Goal: Task Accomplishment & Management: Use online tool/utility

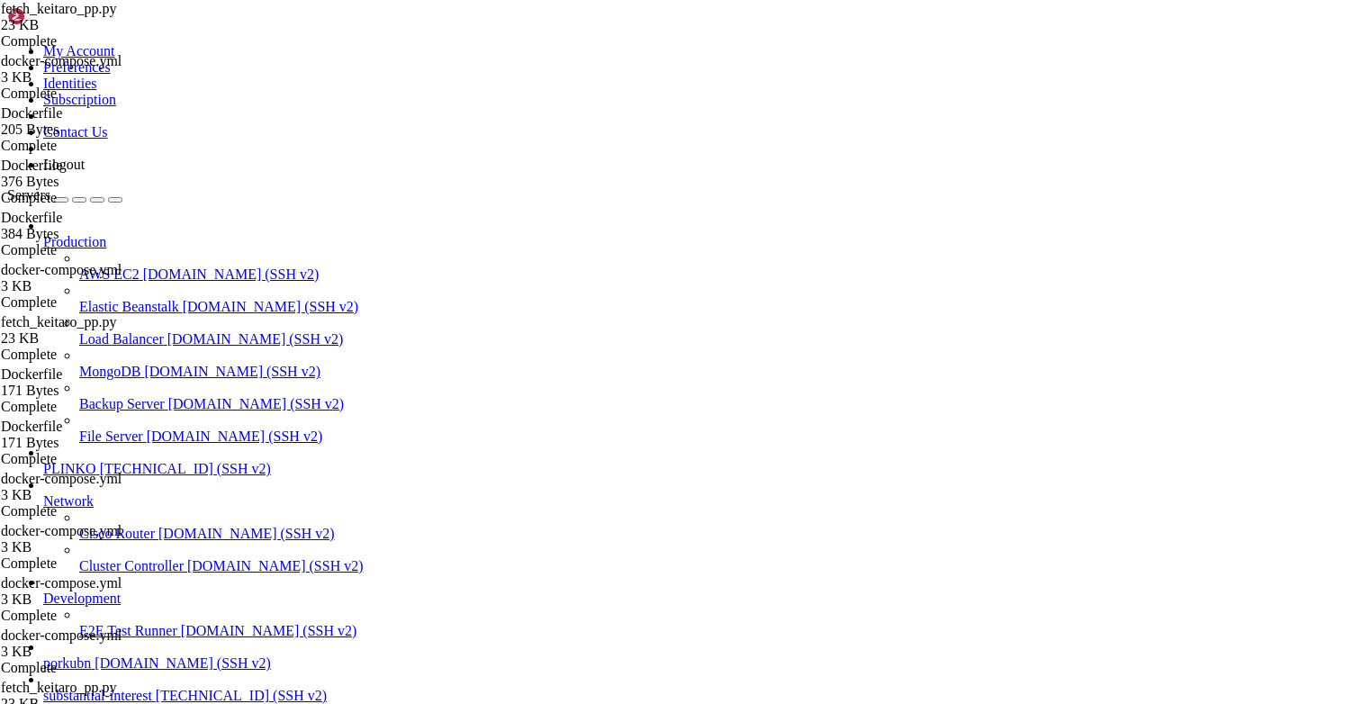
scroll to position [14, 0]
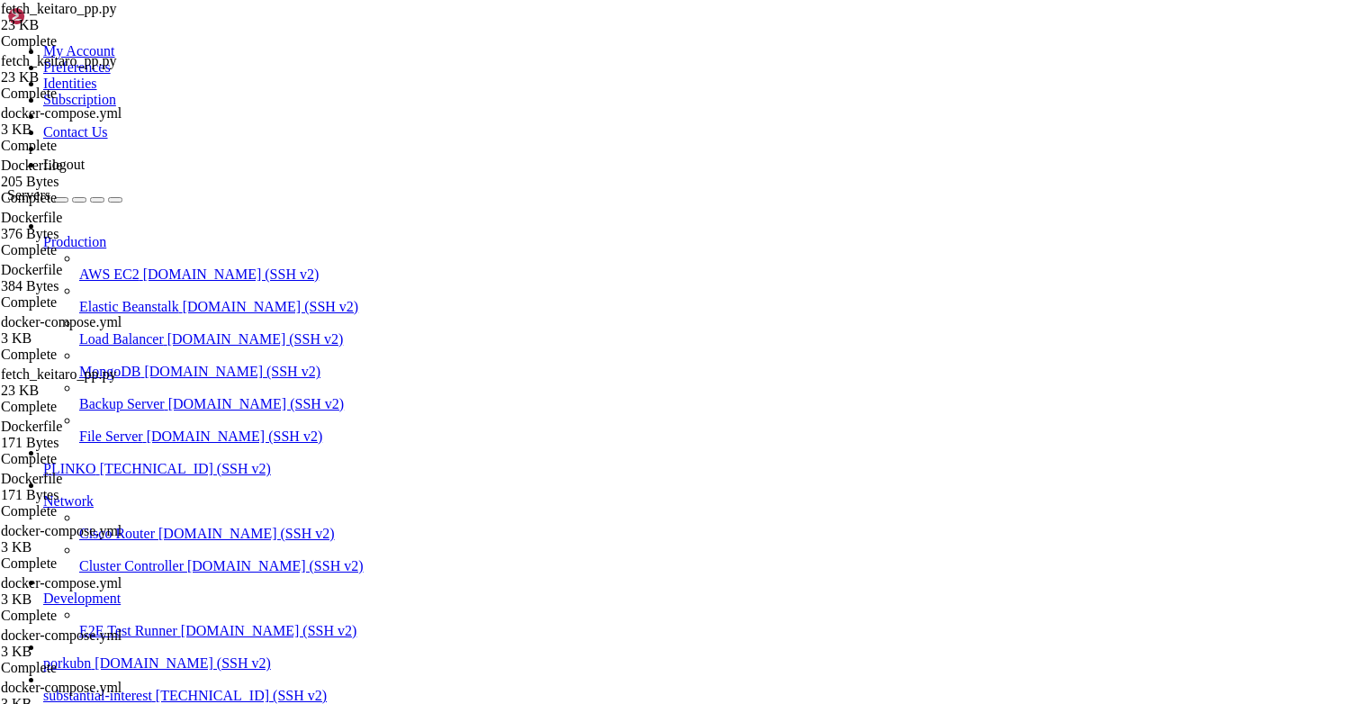
type textarea "main()"
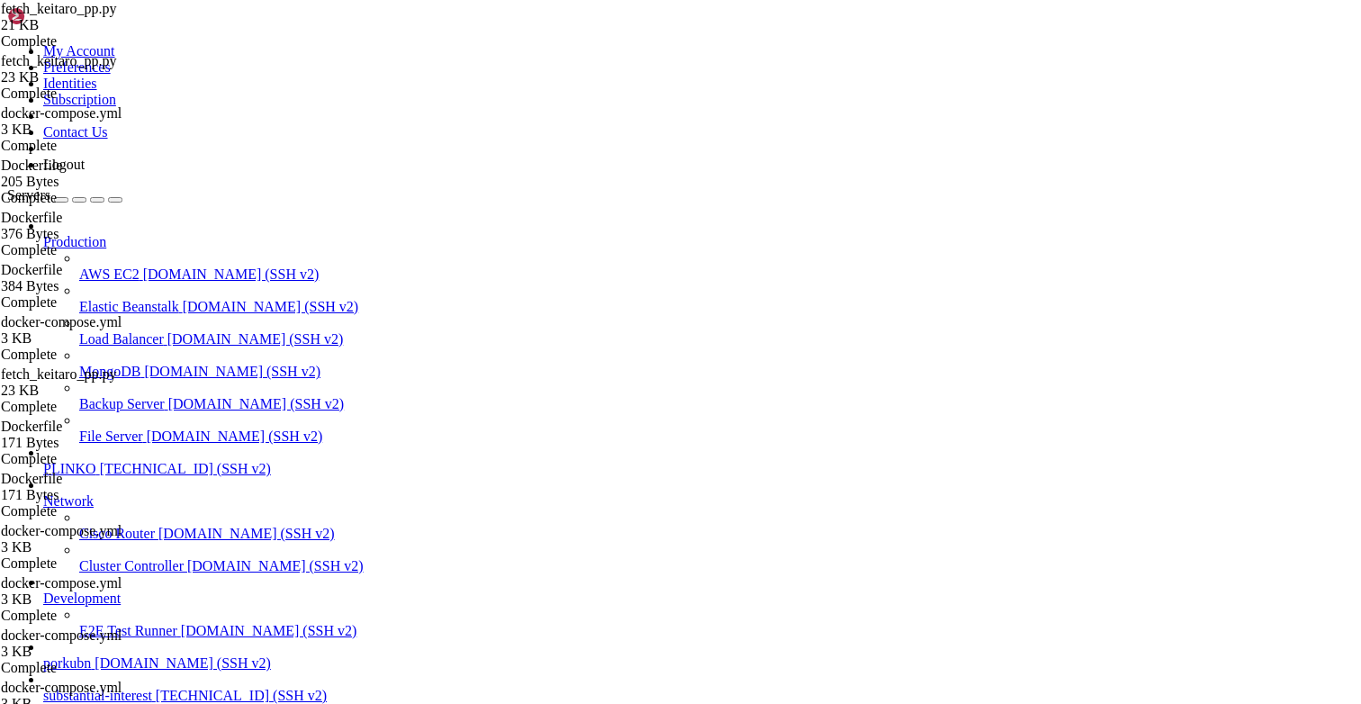
scroll to position [55563, 0]
drag, startPoint x: 119, startPoint y: 1500, endPoint x: 15, endPoint y: 1446, distance: 116.8
copy div "lore@ipsumdolorsitametco:~# adipis elitsed -d /eiu/temporin-utl/etdolo-magnaal.…"
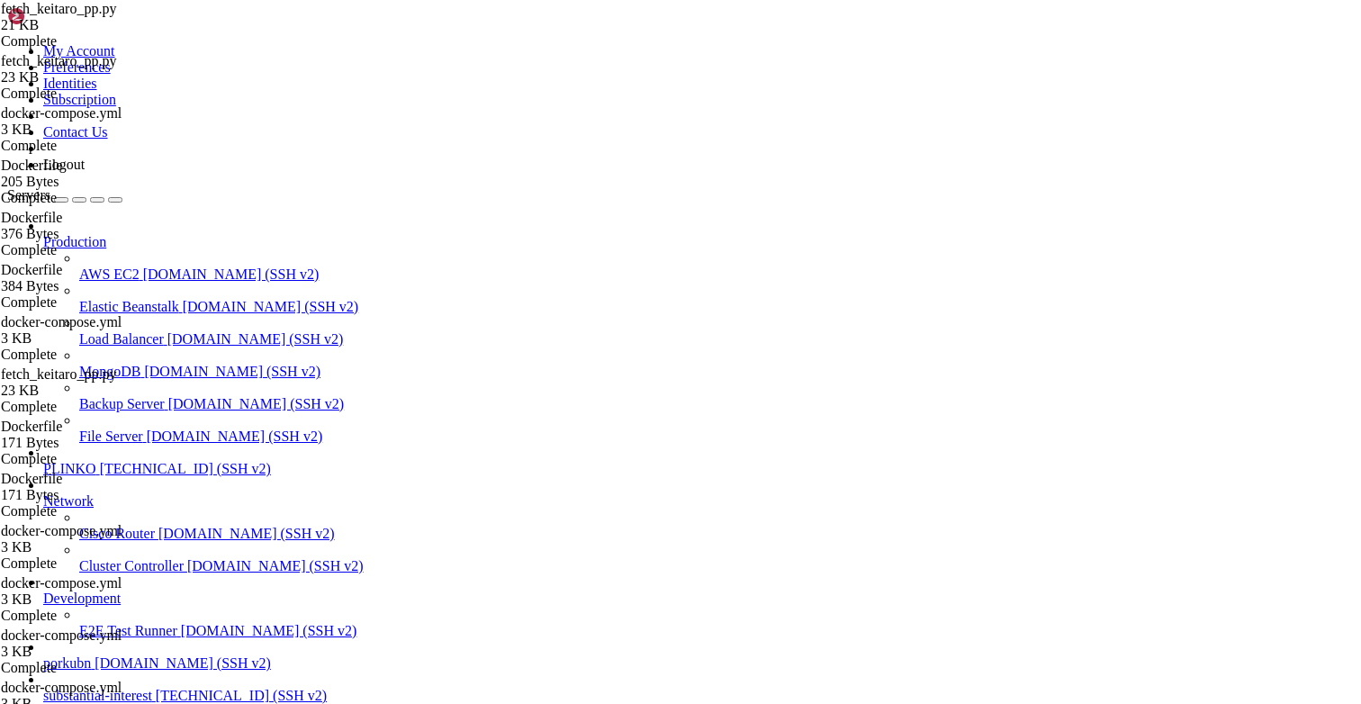
type input "/opt/facebook-etl"
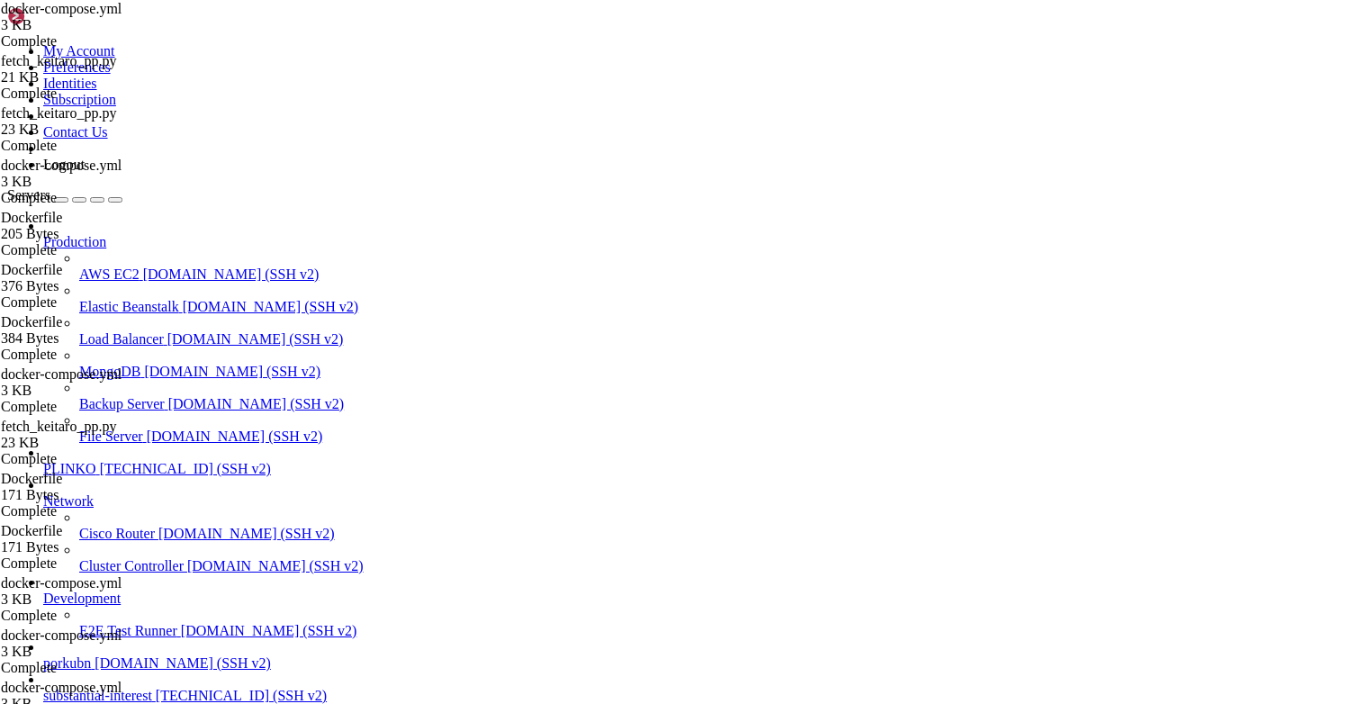
scroll to position [360, 0]
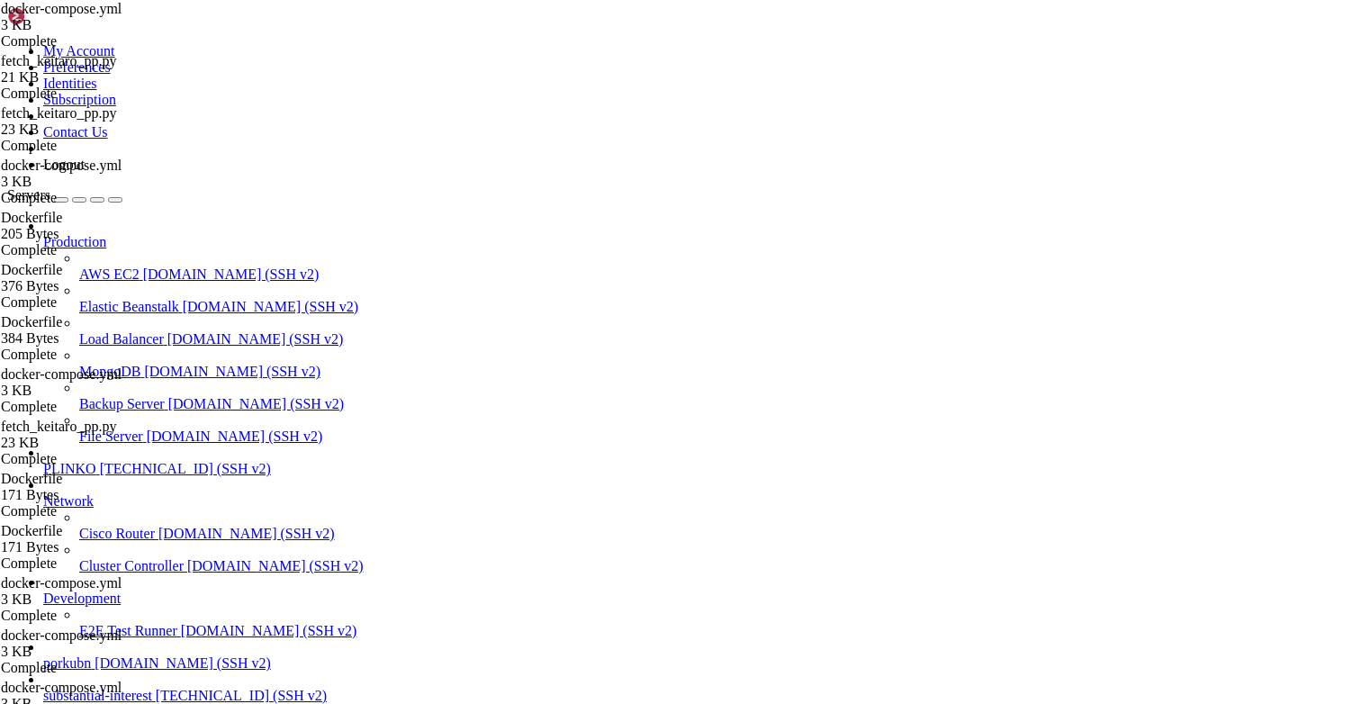
drag, startPoint x: 405, startPoint y: 438, endPoint x: 192, endPoint y: 437, distance: 213.4
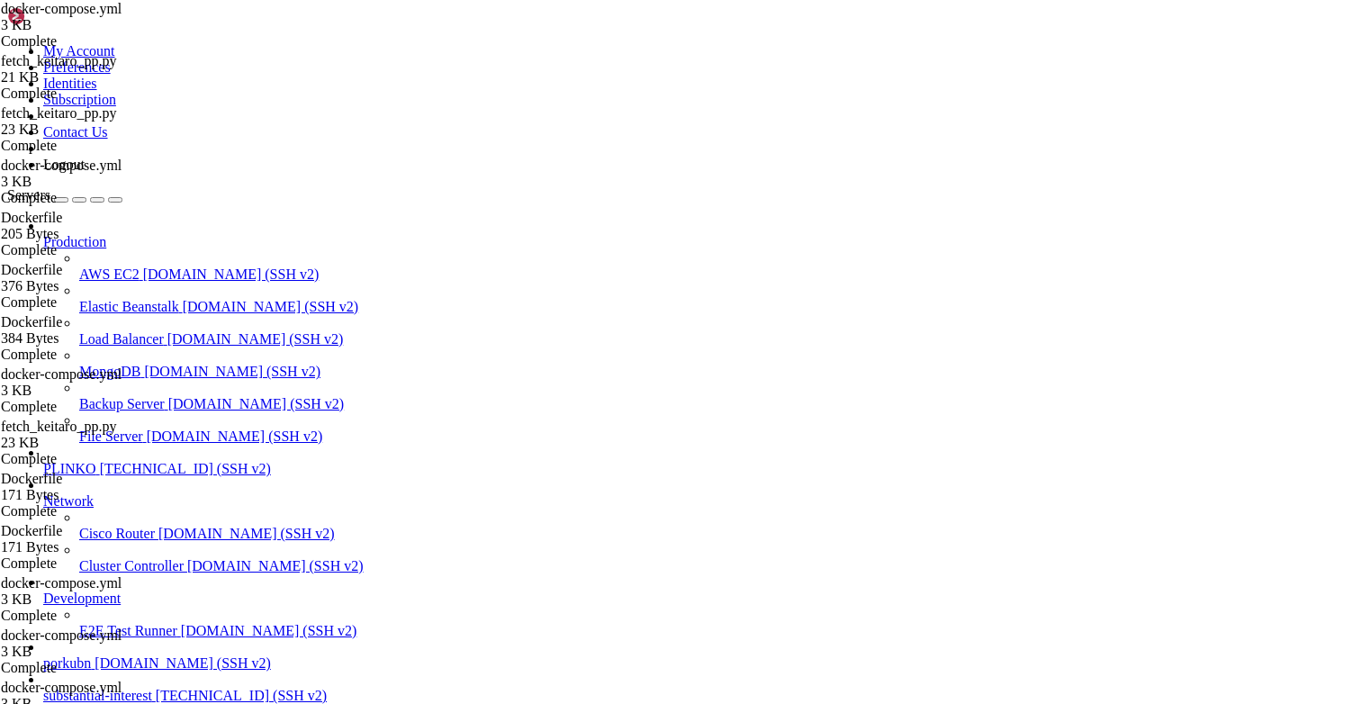
paste textarea
drag, startPoint x: 302, startPoint y: 433, endPoint x: 241, endPoint y: 431, distance: 61.2
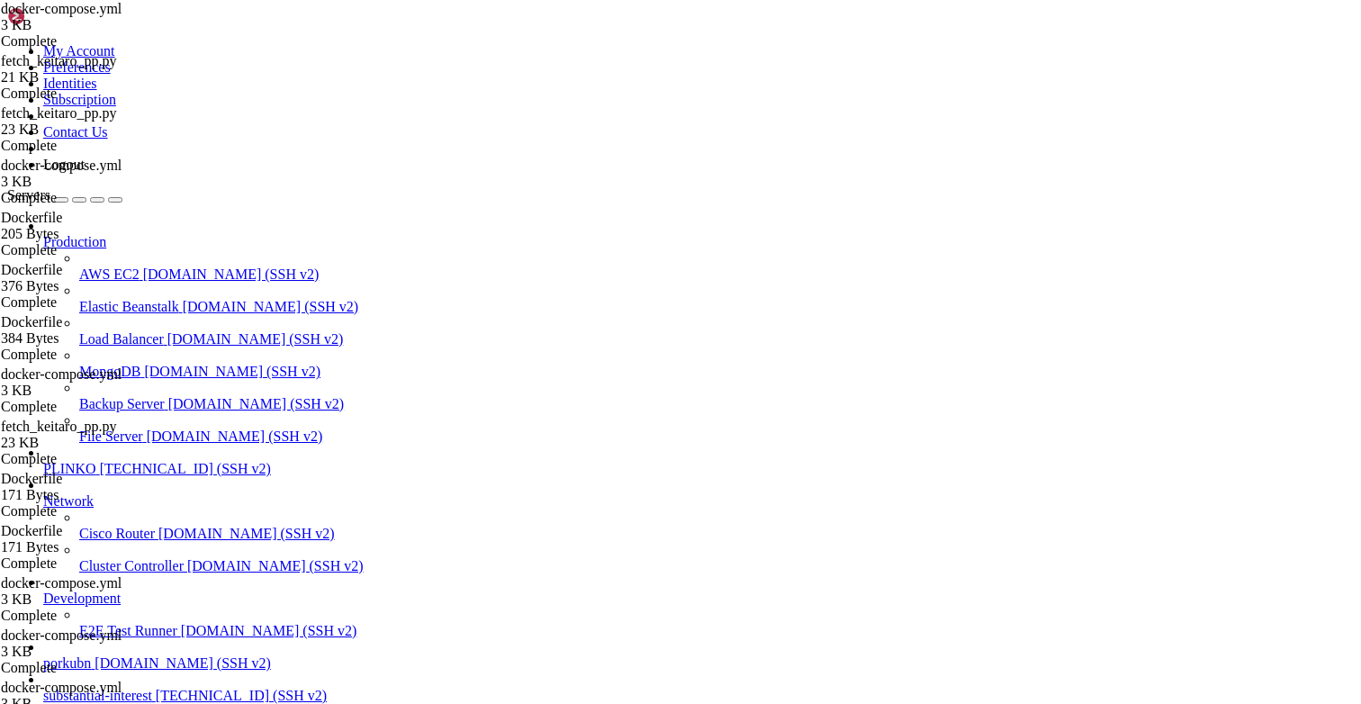
type textarea "- KEITARO_URL=[URL][DOMAIN_NAME]"
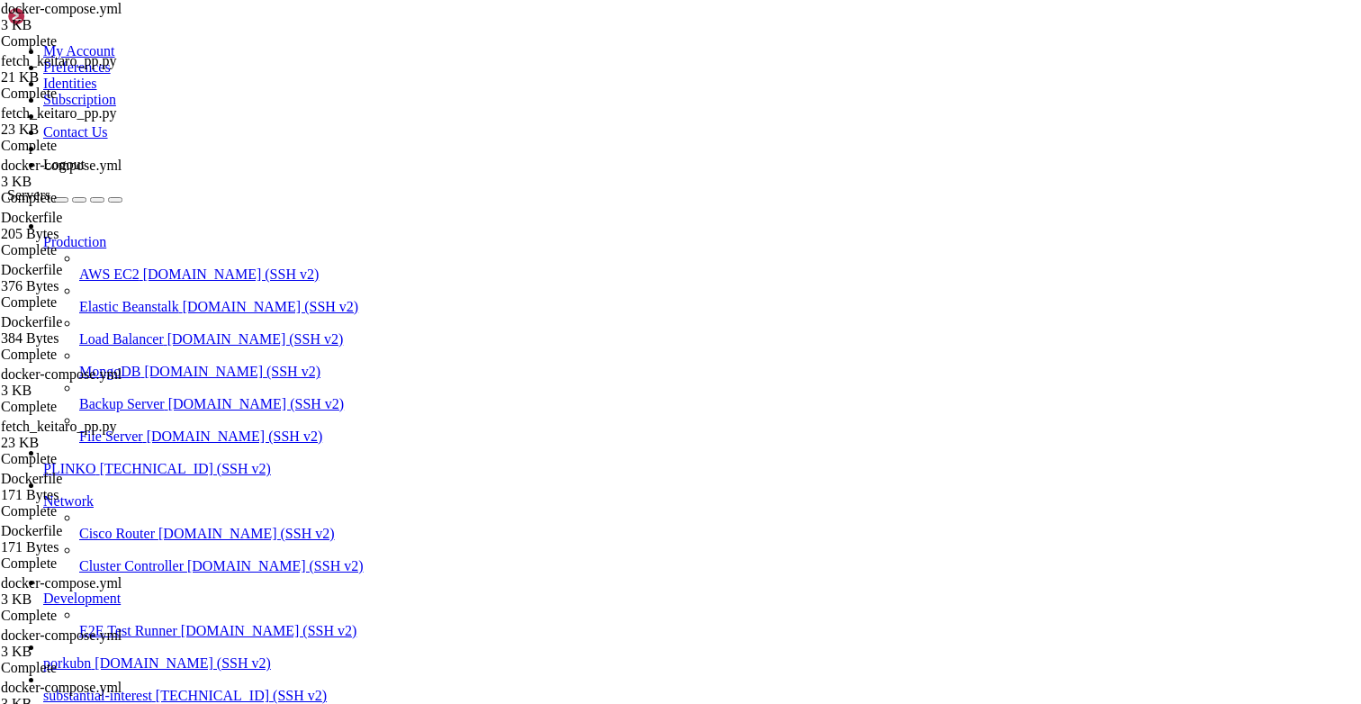
drag, startPoint x: 231, startPoint y: 1539, endPoint x: 14, endPoint y: 1434, distance: 241.2
drag, startPoint x: 14, startPoint y: 1431, endPoint x: 13, endPoint y: 1421, distance: 11.0
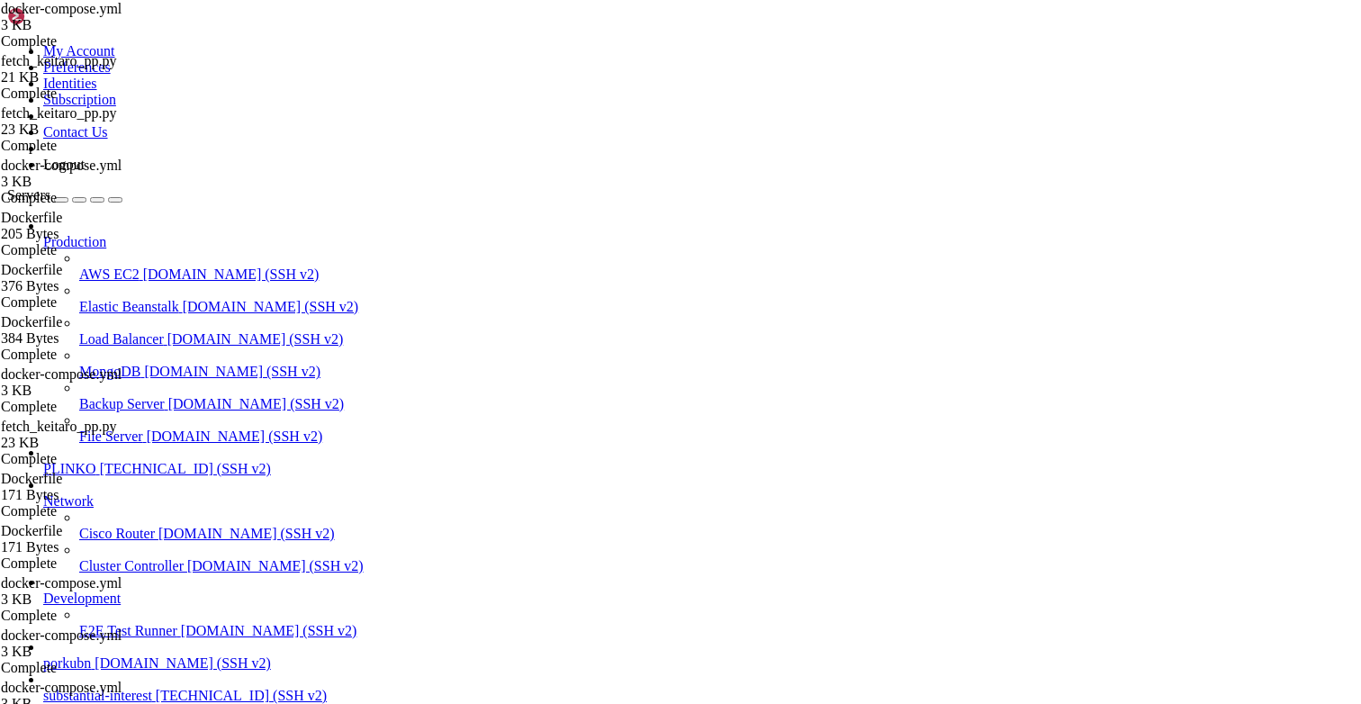
copy div "lore@ipsumdolorsitametco:~# # Adipi elit, "sed d EI" tempor incidid -u /lab/etd…"
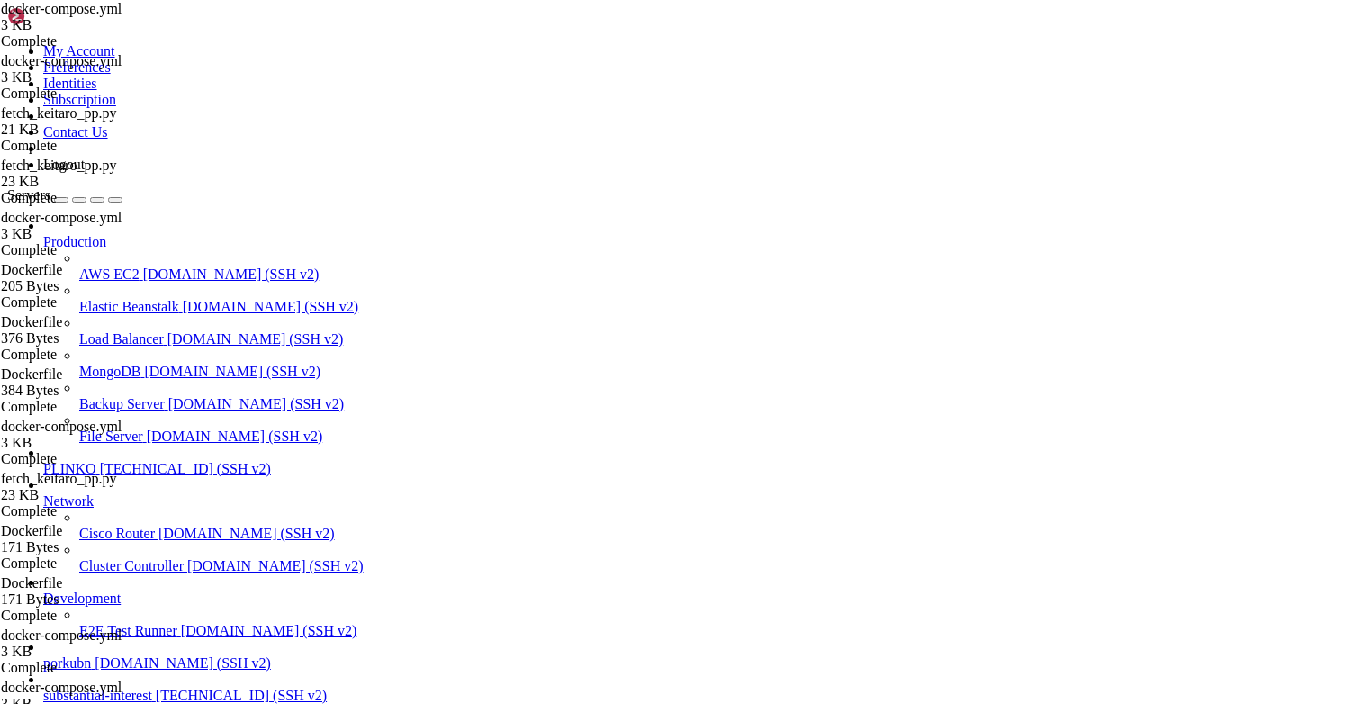
type textarea "- DUMP_TOP=20"
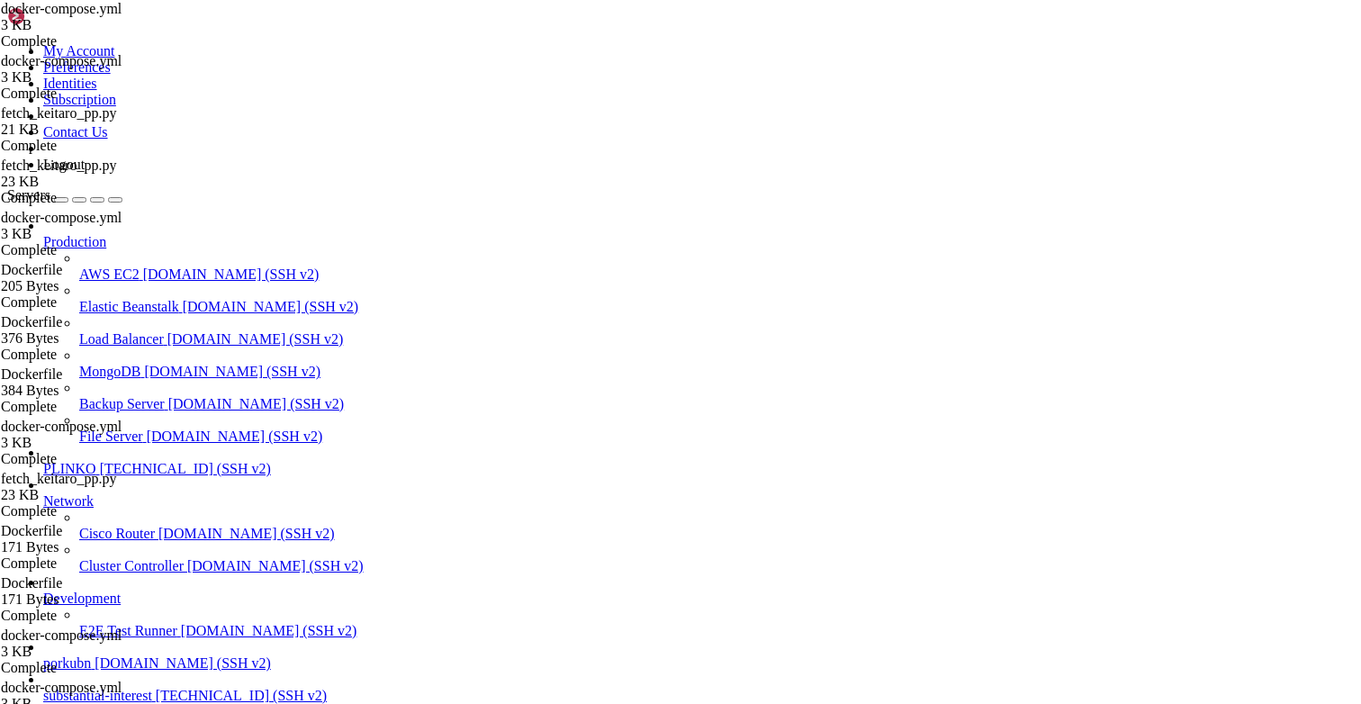
paste textarea "- DRY_RUN=0"
type textarea "- DRY_RUN=0"
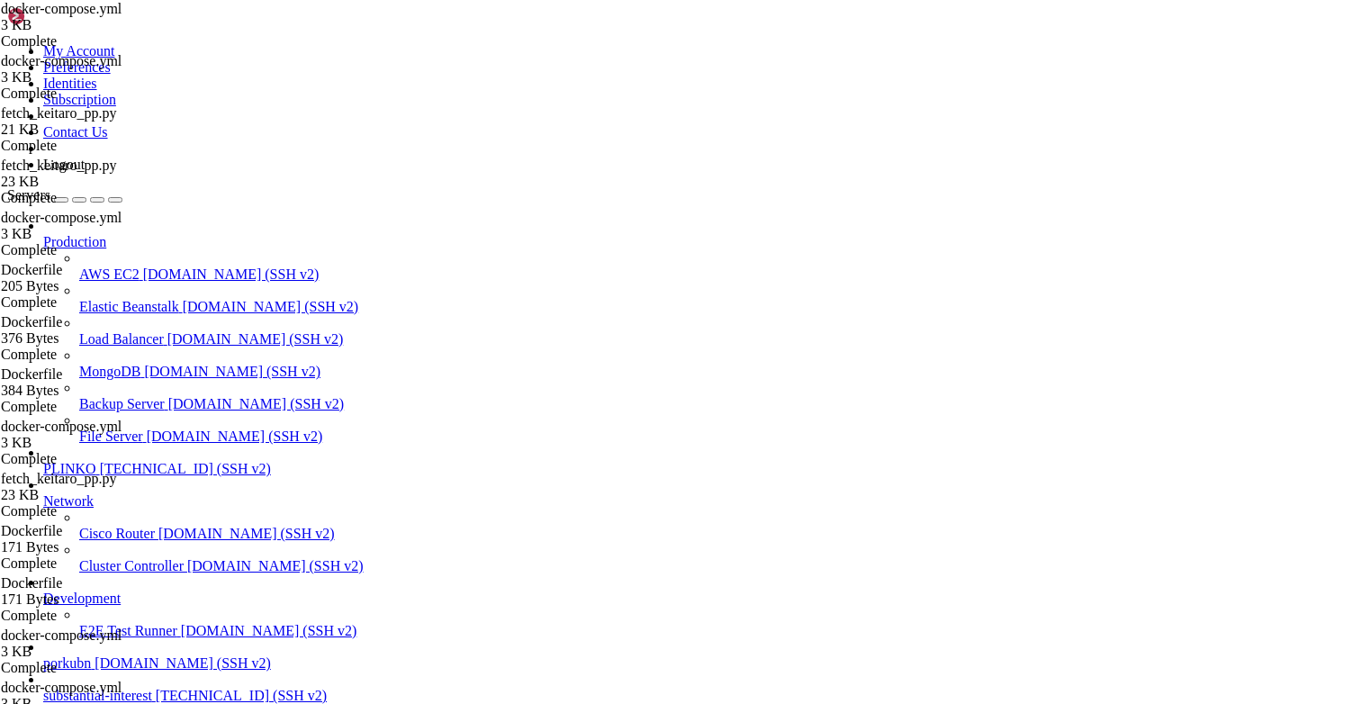
drag, startPoint x: 172, startPoint y: 1575, endPoint x: 14, endPoint y: 1344, distance: 279.2
copy div "lore@ipsumdolorsitametco:~# adipis elitsed -d /eiu/temporin-utl/etdolo-magnaal.…"
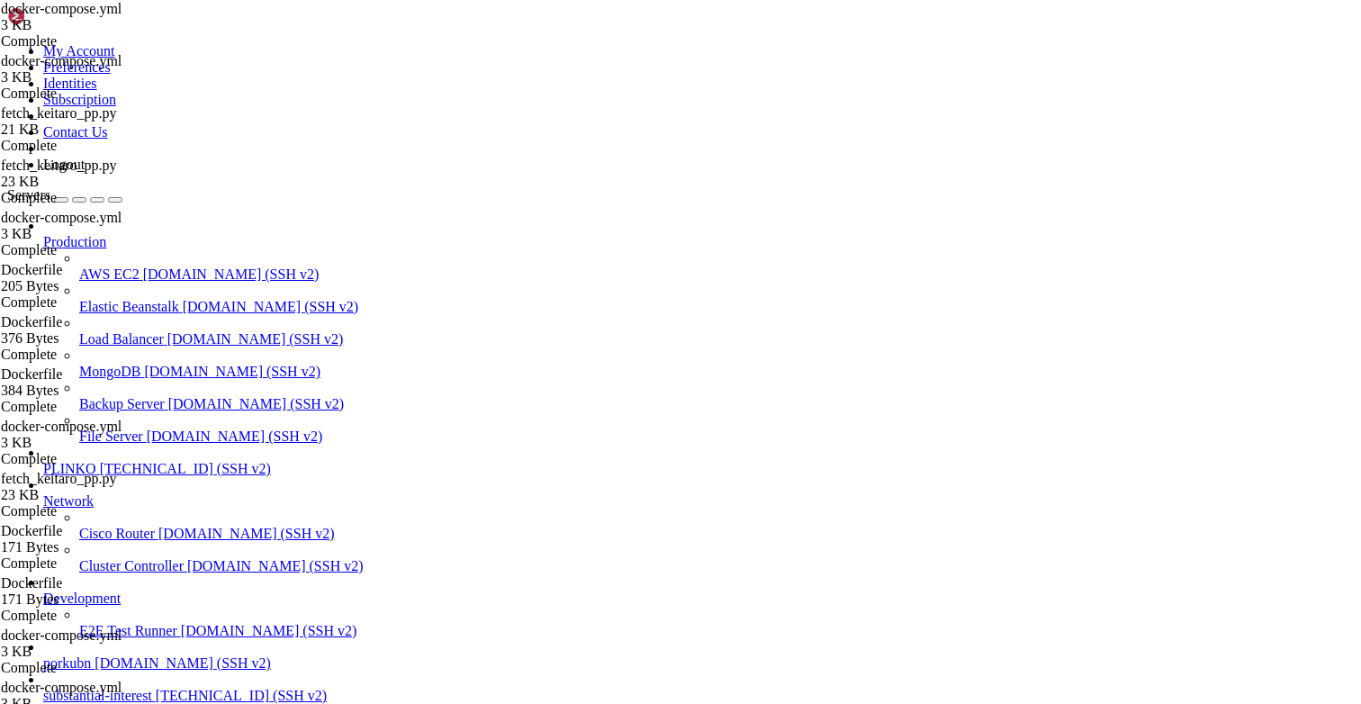
drag, startPoint x: 94, startPoint y: 1509, endPoint x: 16, endPoint y: 1341, distance: 184.5
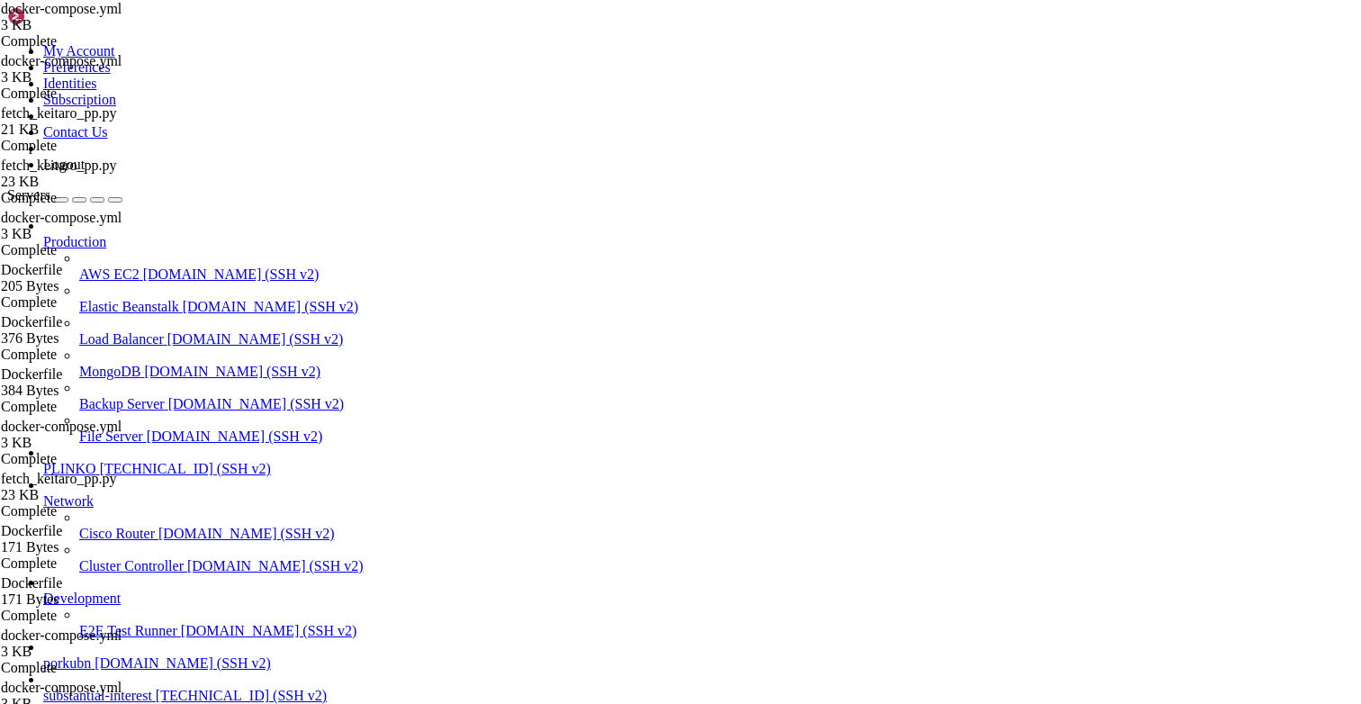
drag, startPoint x: 226, startPoint y: 1423, endPoint x: 15, endPoint y: 1330, distance: 230.5
drag, startPoint x: 317, startPoint y: 1432, endPoint x: 78, endPoint y: 1409, distance: 239.7
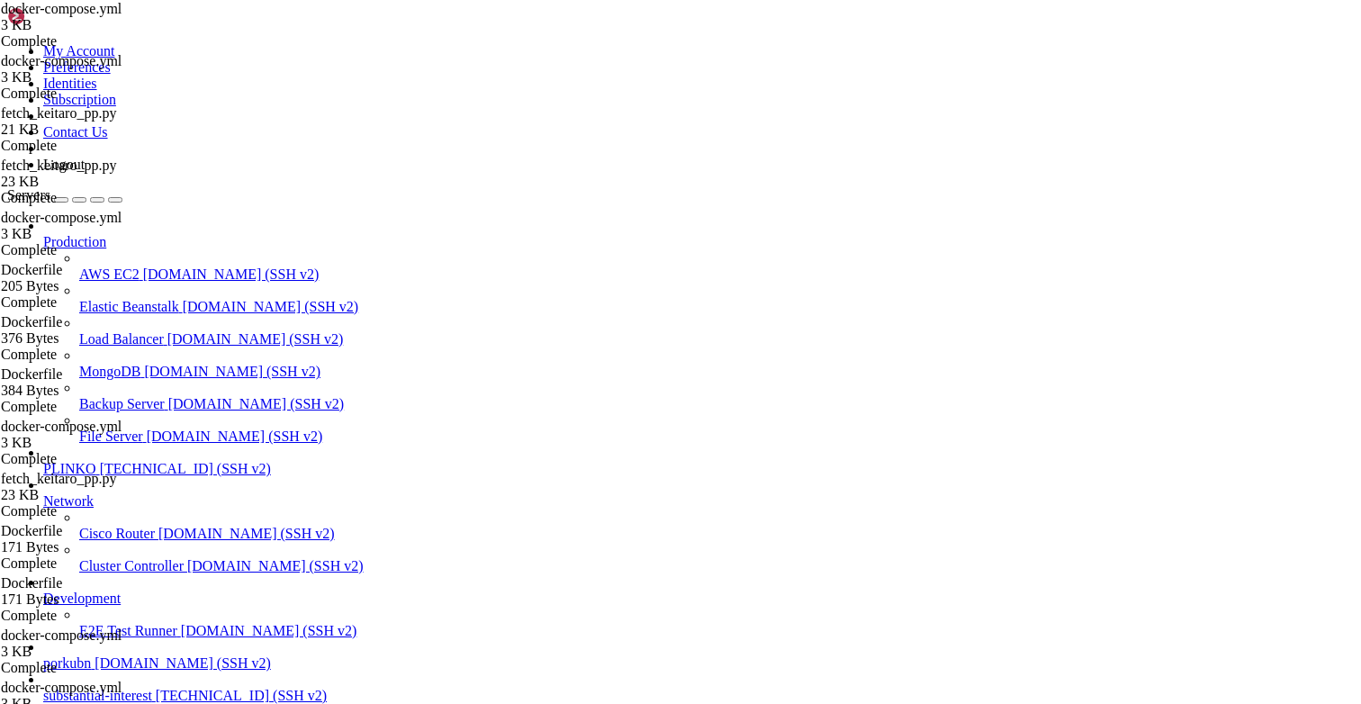
scroll to position [61646, 0]
drag, startPoint x: 78, startPoint y: 1409, endPoint x: 15, endPoint y: 1339, distance: 94.4
drag, startPoint x: 77, startPoint y: 1546, endPoint x: 27, endPoint y: 1493, distance: 73.2
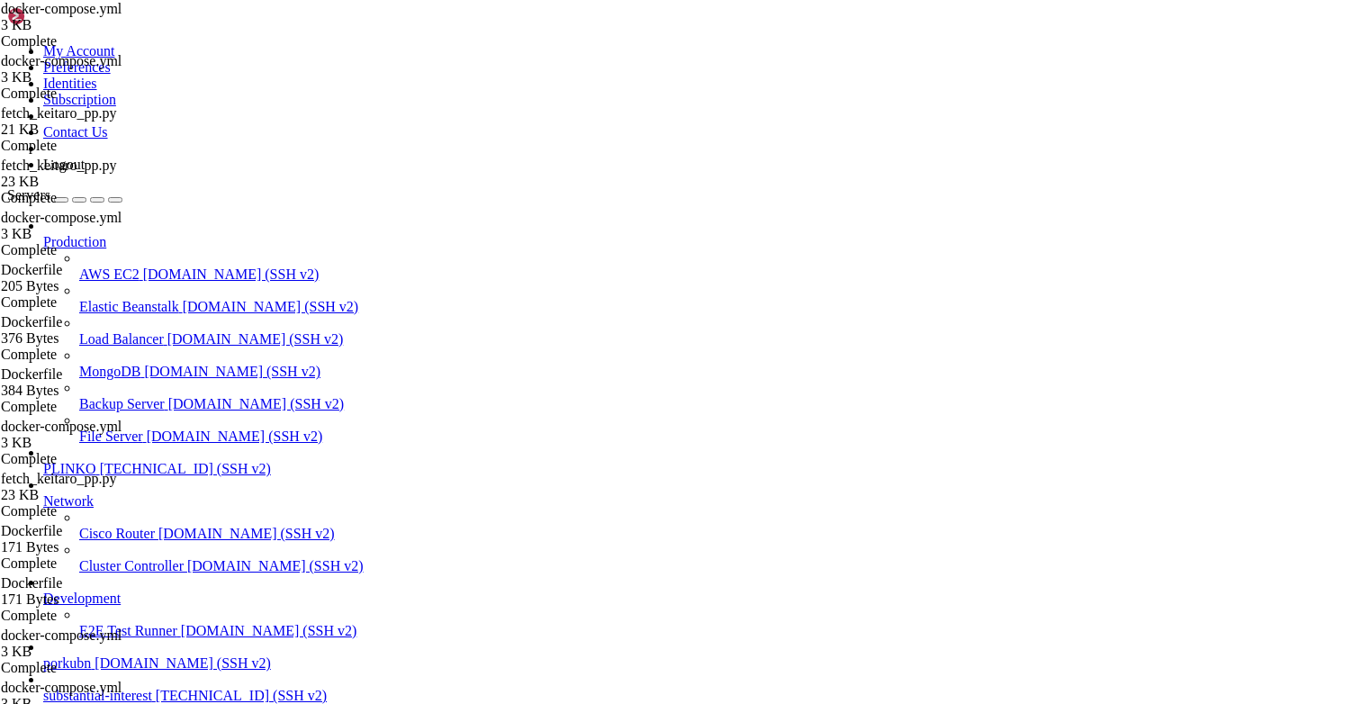
drag, startPoint x: 80, startPoint y: 1336, endPoint x: 15, endPoint y: 1237, distance: 118.4
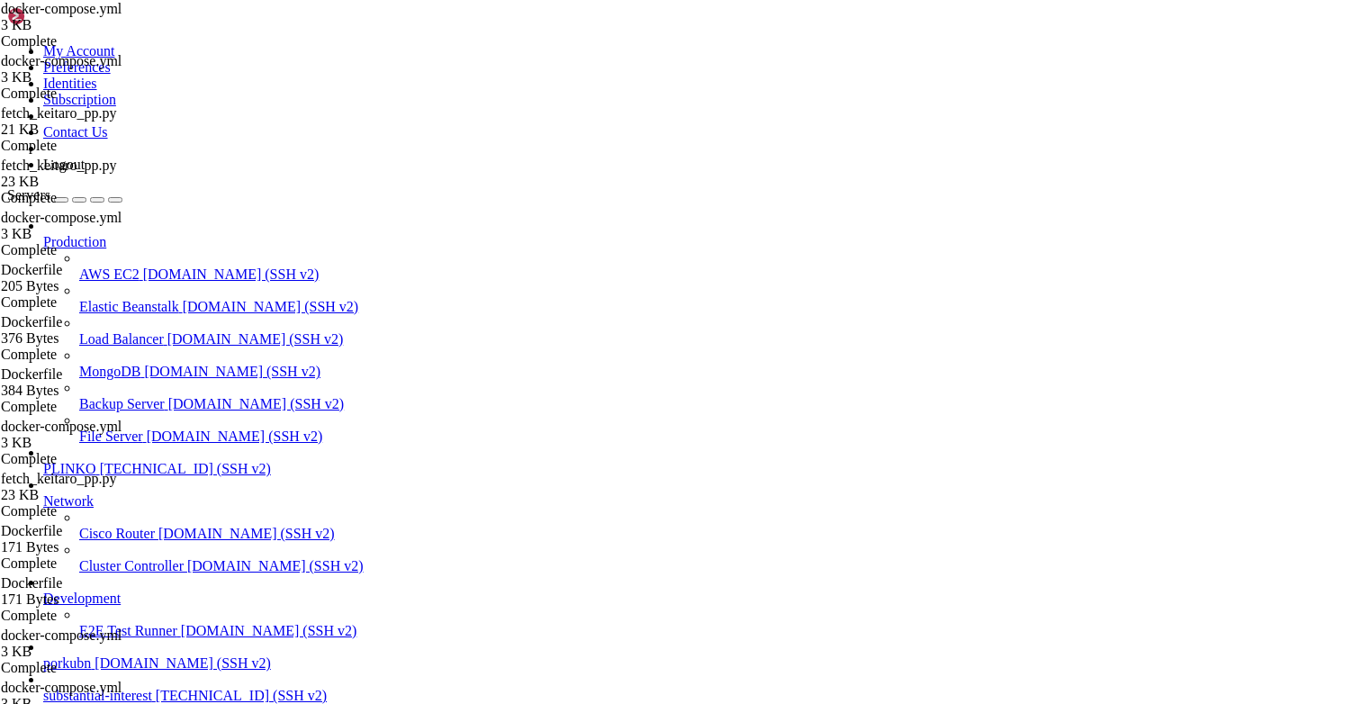
drag, startPoint x: 137, startPoint y: 1404, endPoint x: 17, endPoint y: 1402, distance: 119.8
copy div "lore@ipsumdolorsitametco:/adi/elitsedd-eiu# # T) IN utlabo e DO ma 6363-80-05 a…"
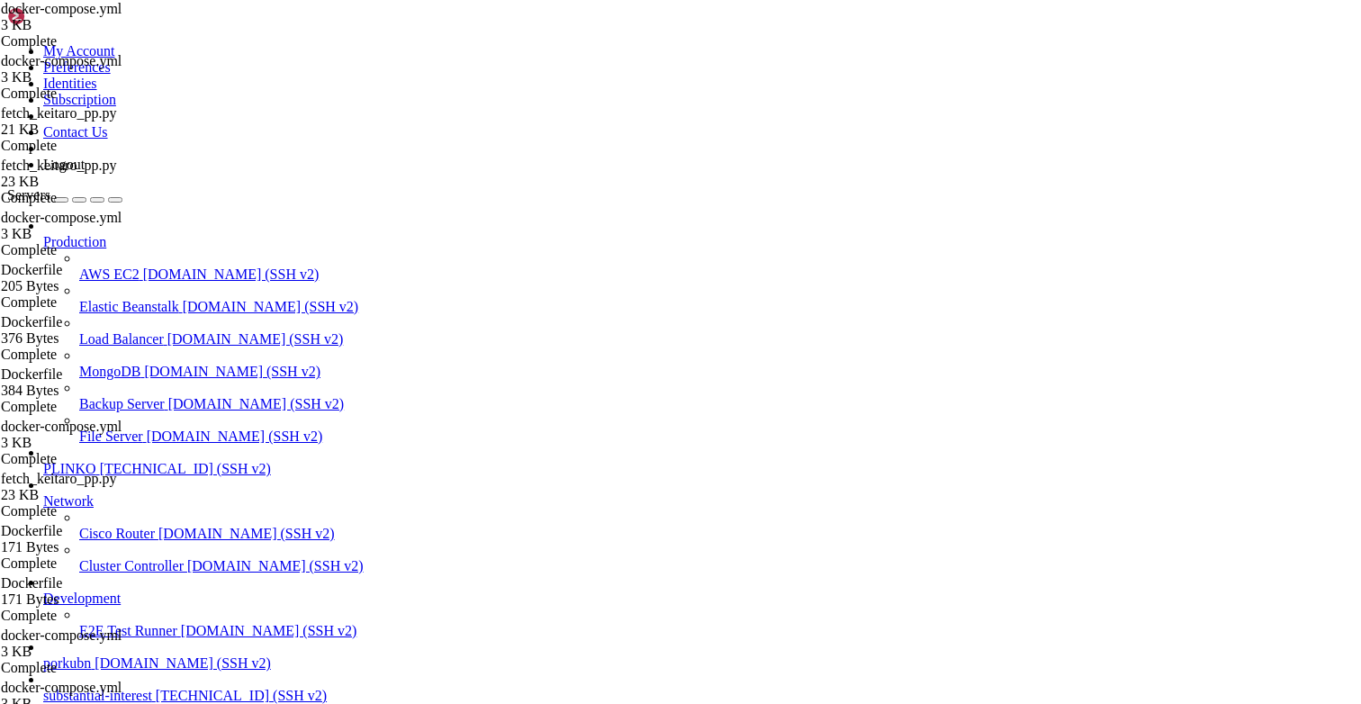
scroll to position [69010, 0]
drag, startPoint x: 150, startPoint y: 1469, endPoint x: 19, endPoint y: 1458, distance: 131.9
drag, startPoint x: 128, startPoint y: 1497, endPoint x: 16, endPoint y: 1345, distance: 188.7
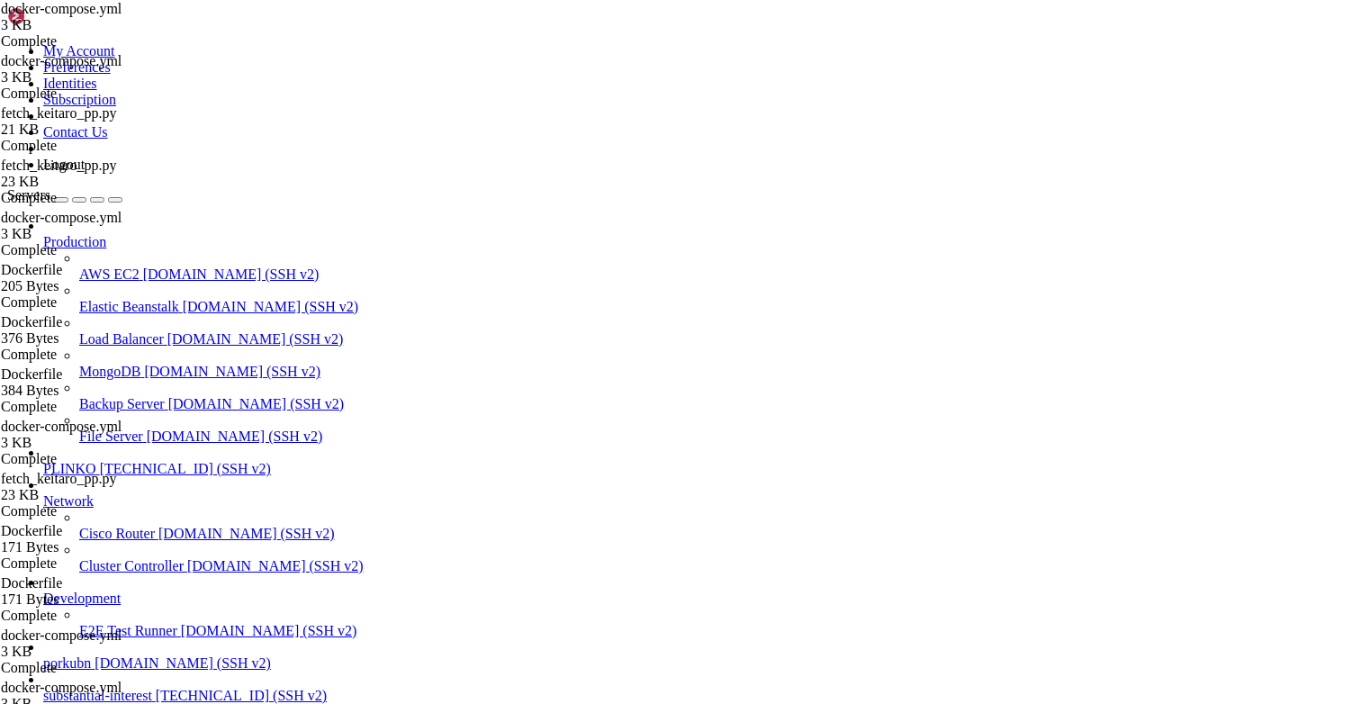
drag, startPoint x: 29, startPoint y: 1306, endPoint x: 15, endPoint y: 1281, distance: 28.6
copy div "lore@ipsumdolorsitametco:/adi/elitsedd-eiu# # (T) IN utlabo e DO ma aliq enimad…"
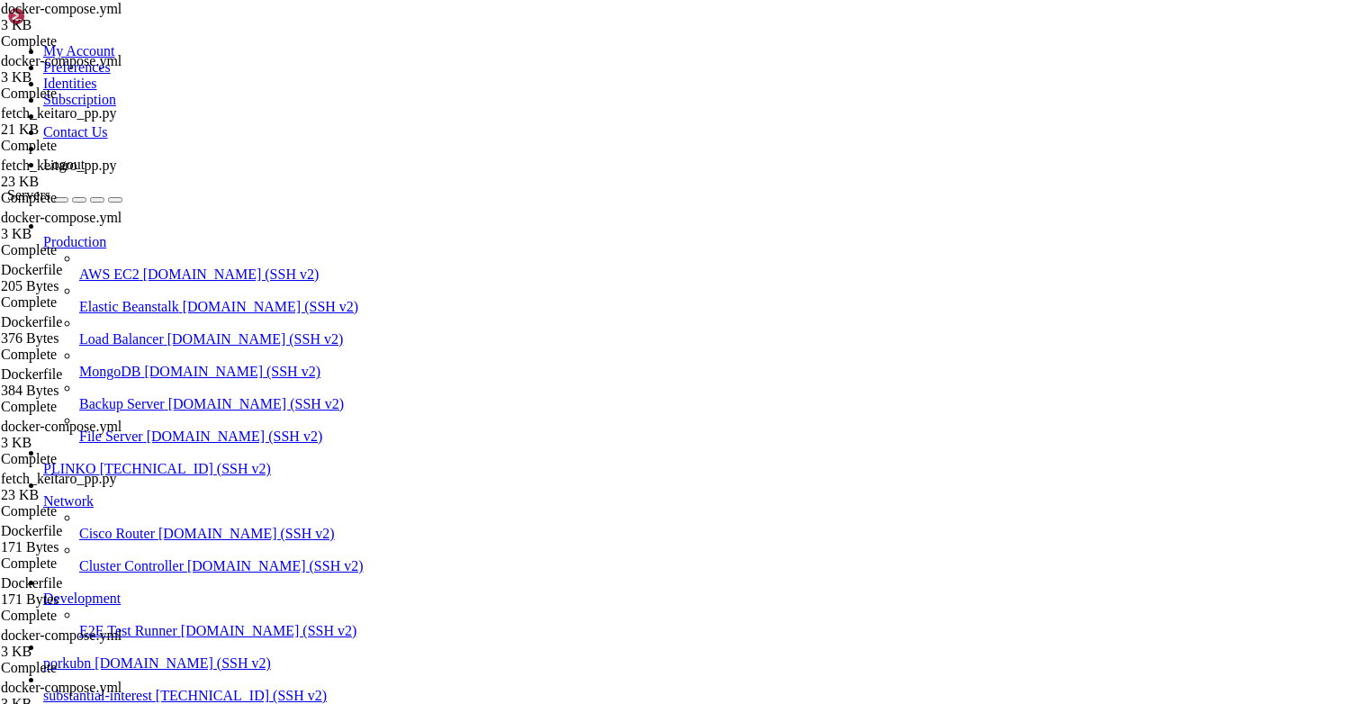
drag, startPoint x: 140, startPoint y: 1551, endPoint x: 13, endPoint y: 1599, distance: 136.5
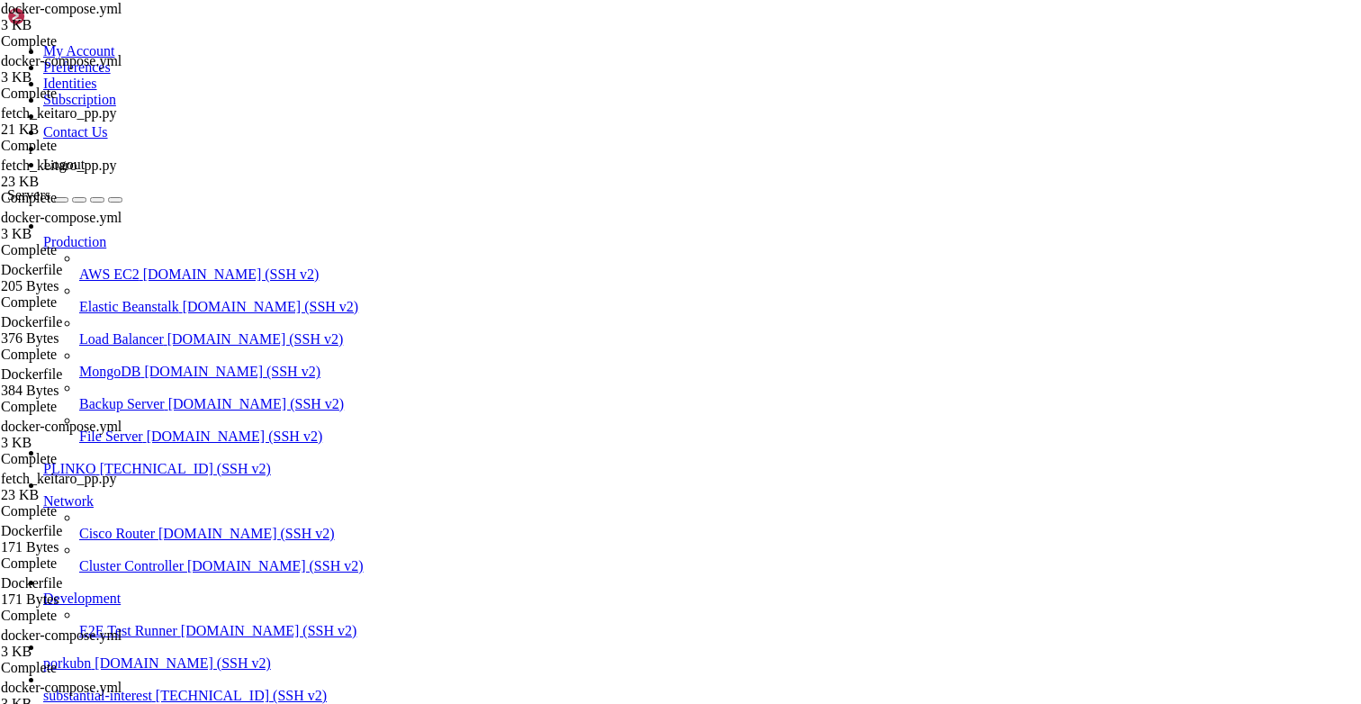
copy div "root@substantialinterest:/opt/facebook-etl# wc -l /tmp/db_sale_ids.txt /tmp/ui_…"
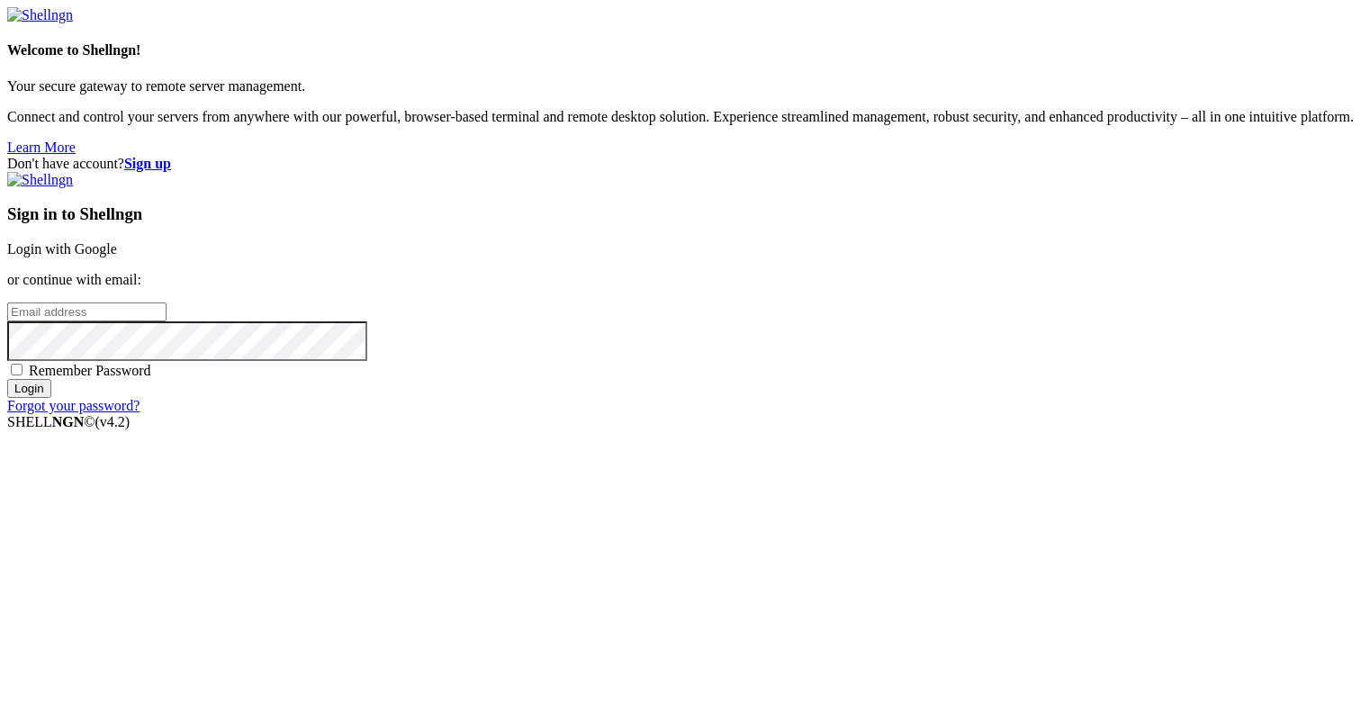
click at [117, 257] on link "Login with Google" at bounding box center [62, 248] width 110 height 15
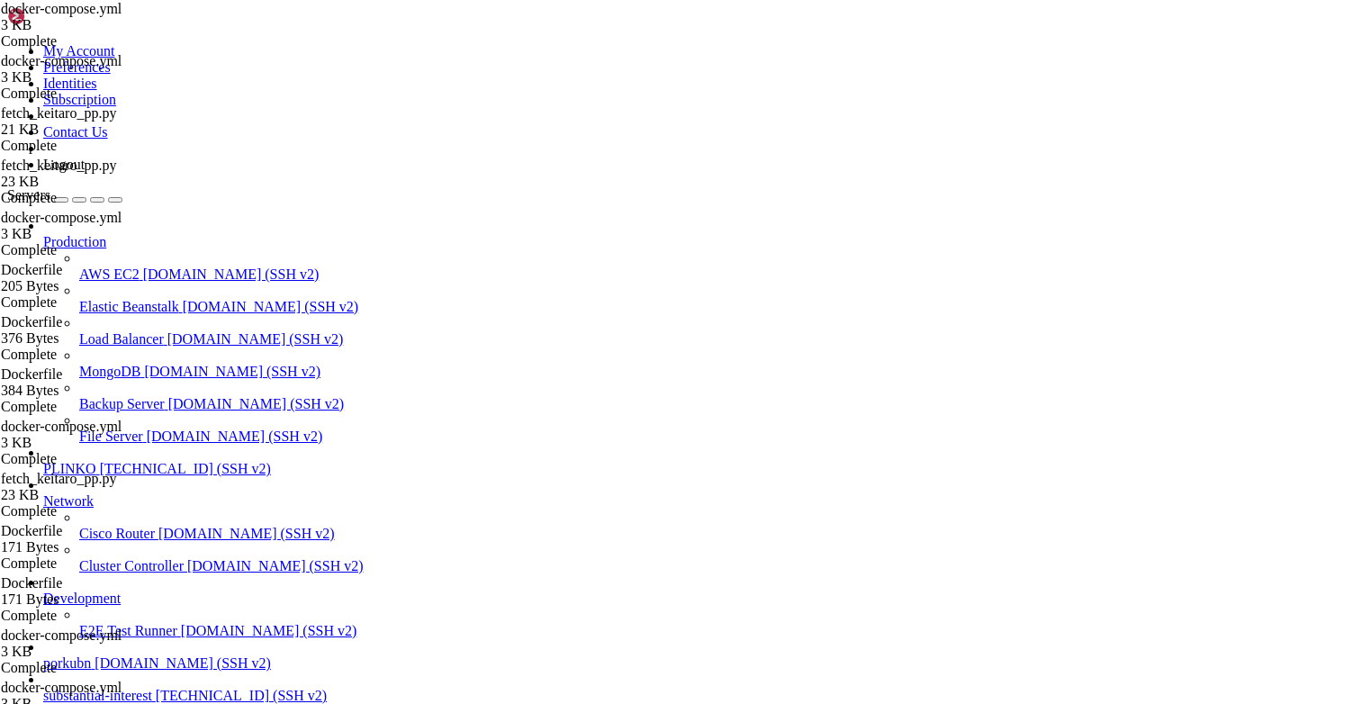
scroll to position [14, 0]
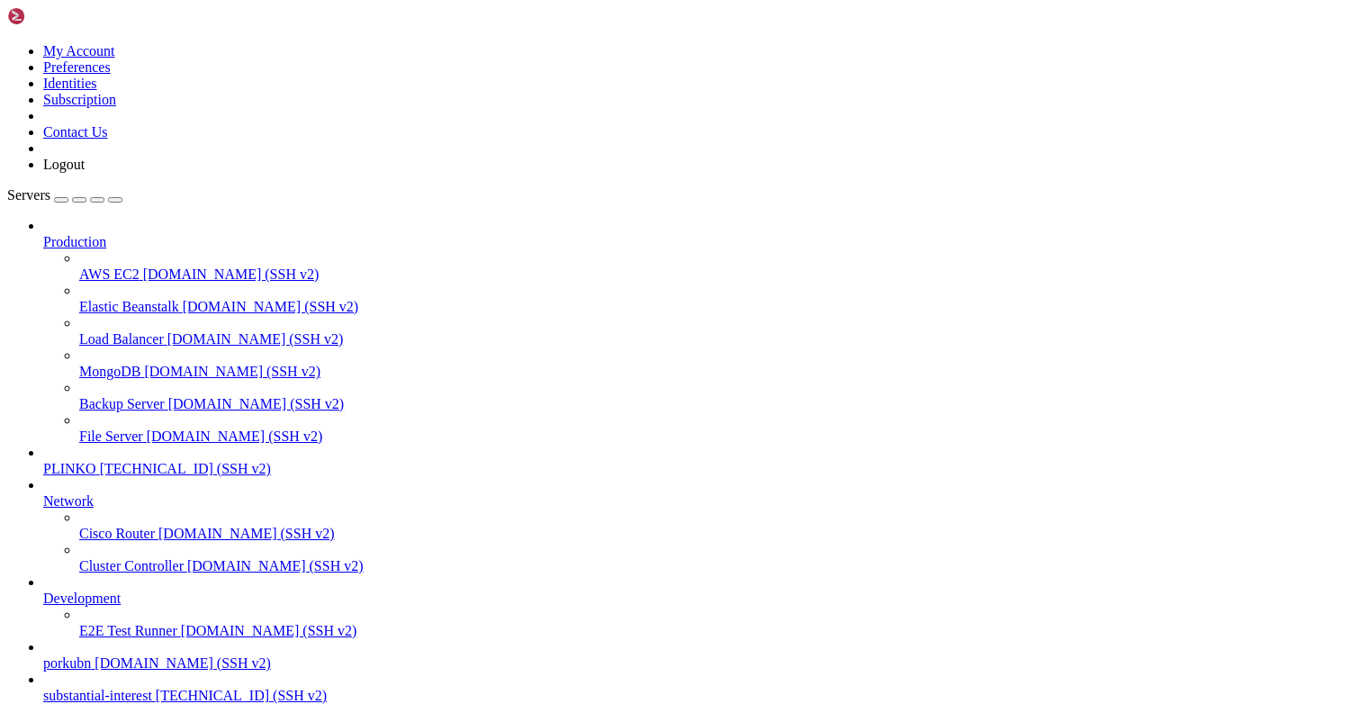
drag, startPoint x: 792, startPoint y: 300, endPoint x: 625, endPoint y: 365, distance: 179.6
click at [95, 688] on link "substantial-interest [TECHNICAL_ID] (SSH v2)" at bounding box center [698, 696] width 1311 height 16
click at [95, 688] on link "substantial-interest 95.181.173.30 (SSH v2)" at bounding box center [698, 696] width 1311 height 16
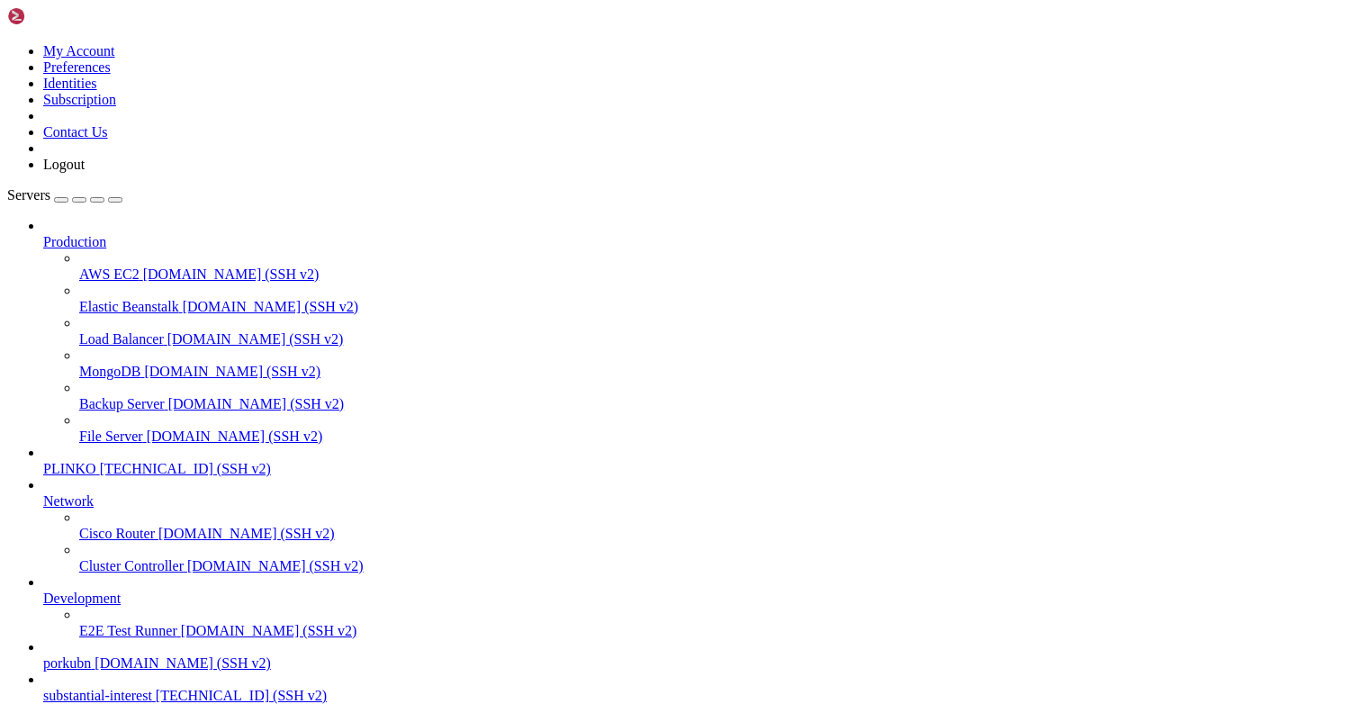
scroll to position [464, 0]
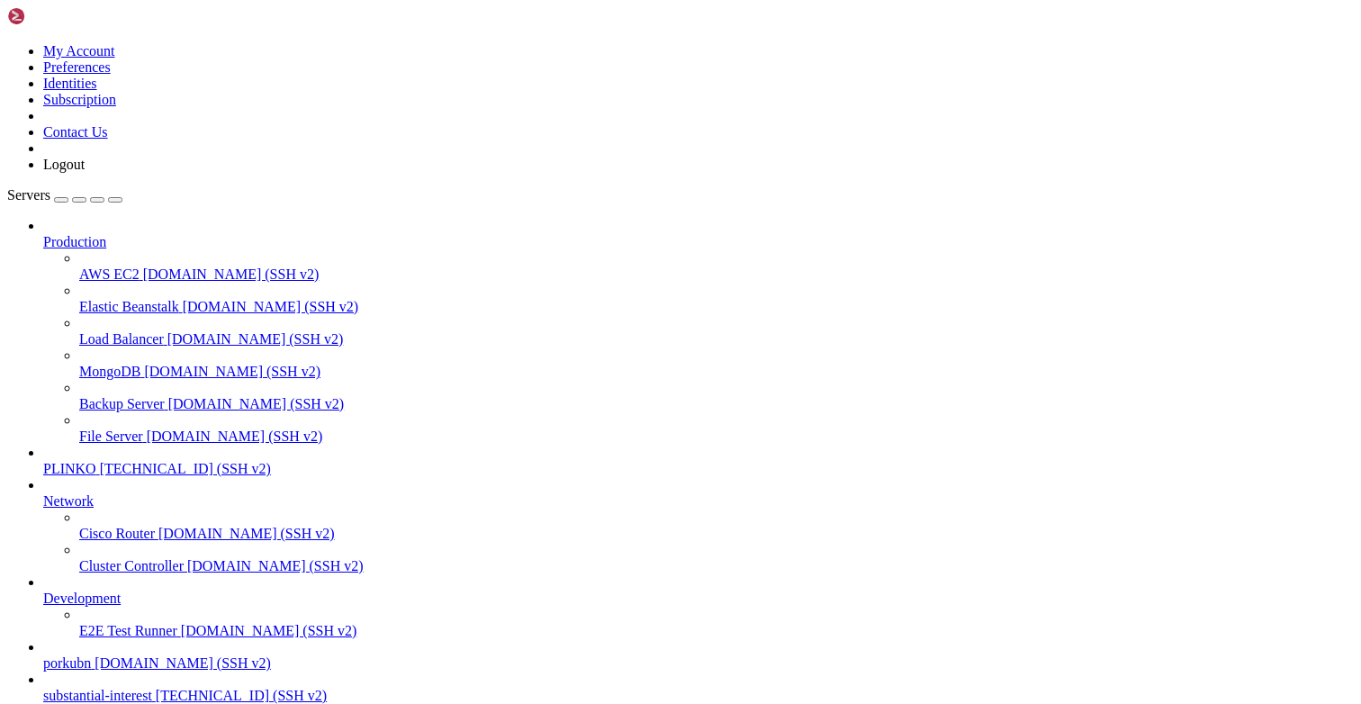
scroll to position [0, 0]
type input "/opt/facebook-etl"
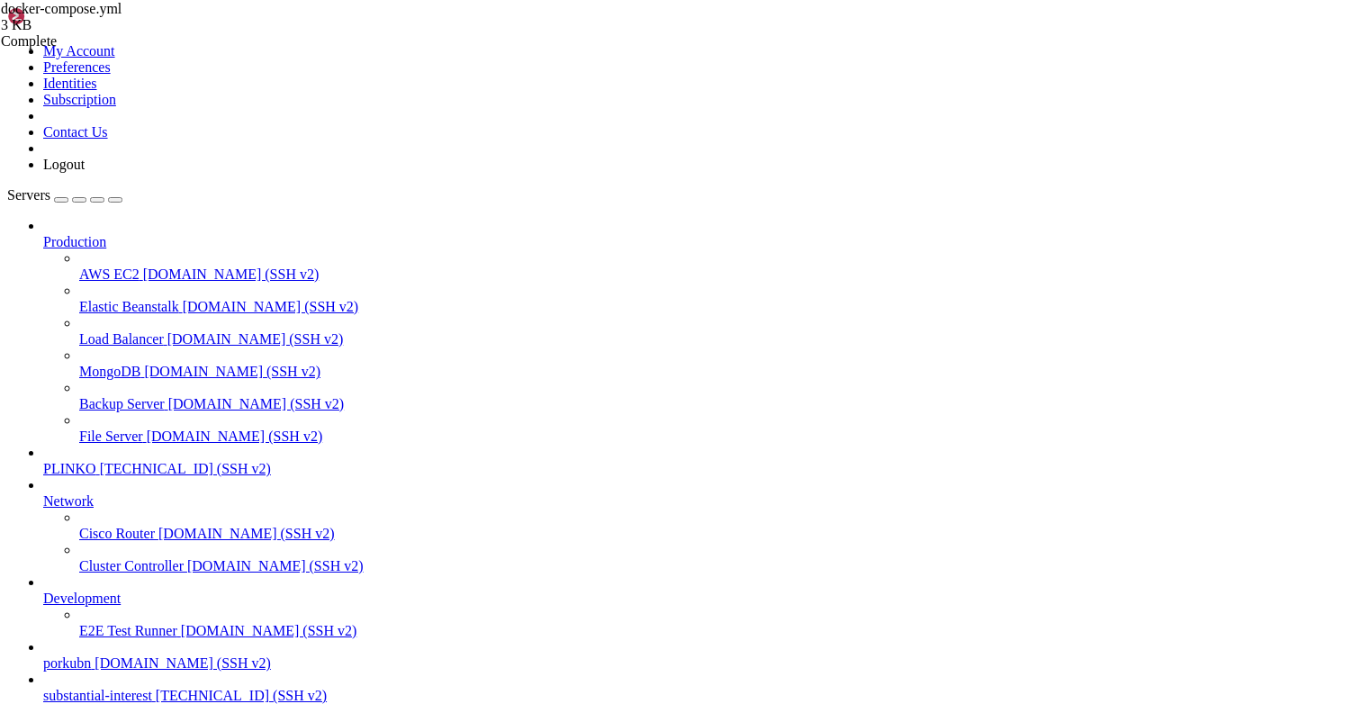
paste textarea "sale"
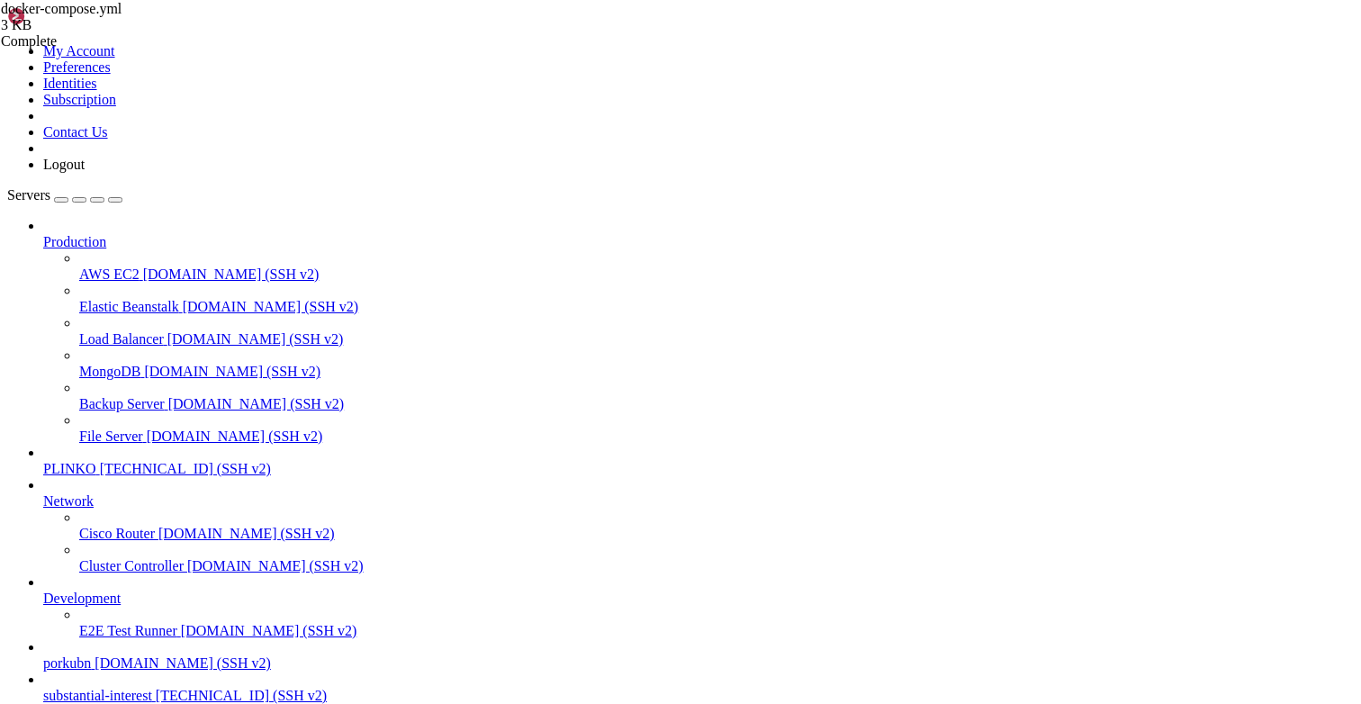
type textarea "- REG_BUCKET=postback # регистрации по postback_datetime (как UI)"
paste textarea "- STRICT_DAY=1 # писать только в свой день (никаких «перелётов»)"
type textarea "- STRICT_DAY=1 # писать только в свой день (никаких «перелётов»)"
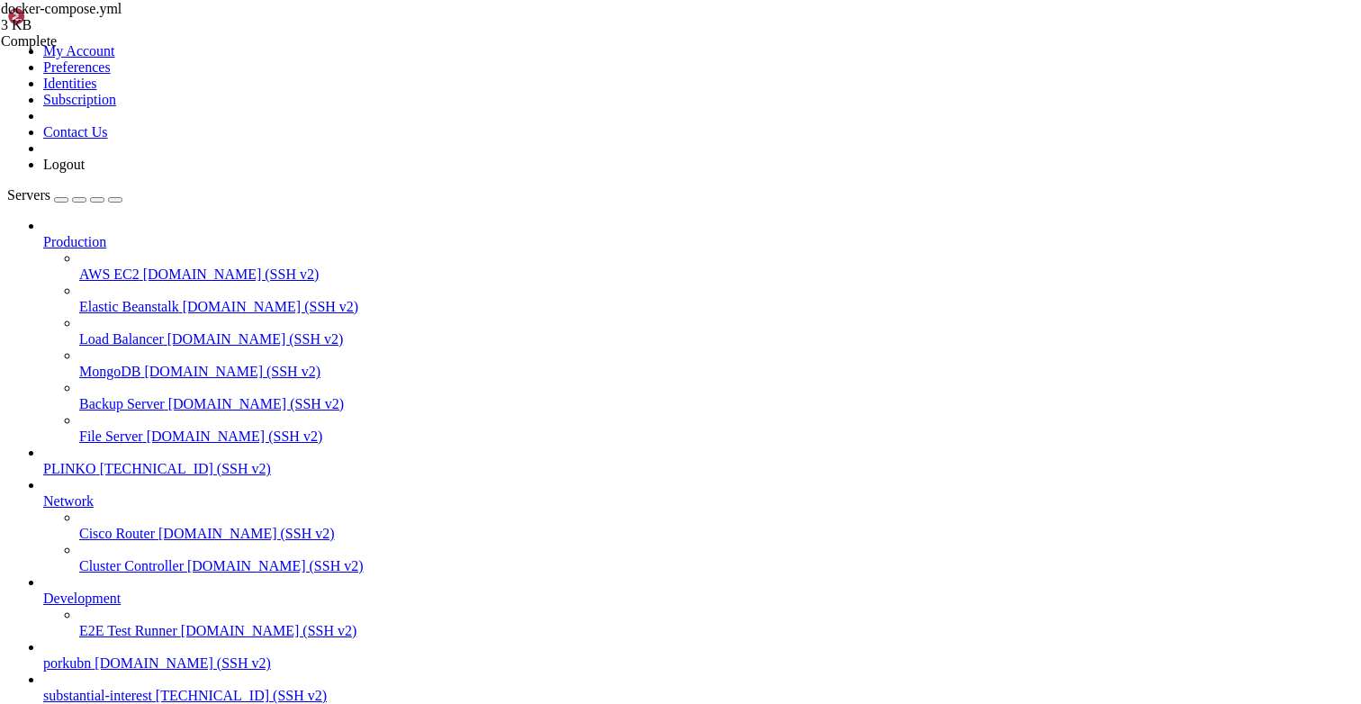
scroll to position [360, 0]
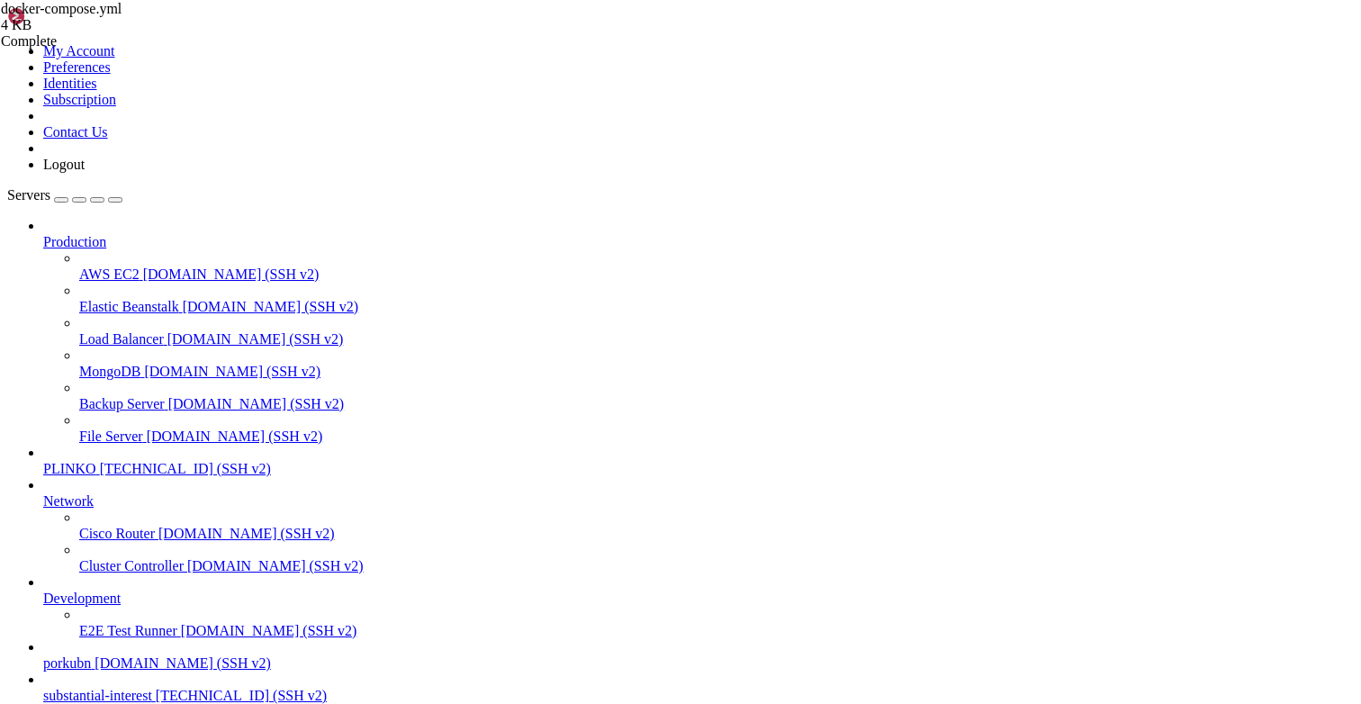
drag, startPoint x: 69, startPoint y: 1454, endPoint x: 17, endPoint y: 1433, distance: 56.2
drag, startPoint x: 141, startPoint y: 1431, endPoint x: 16, endPoint y: 1475, distance: 132.7
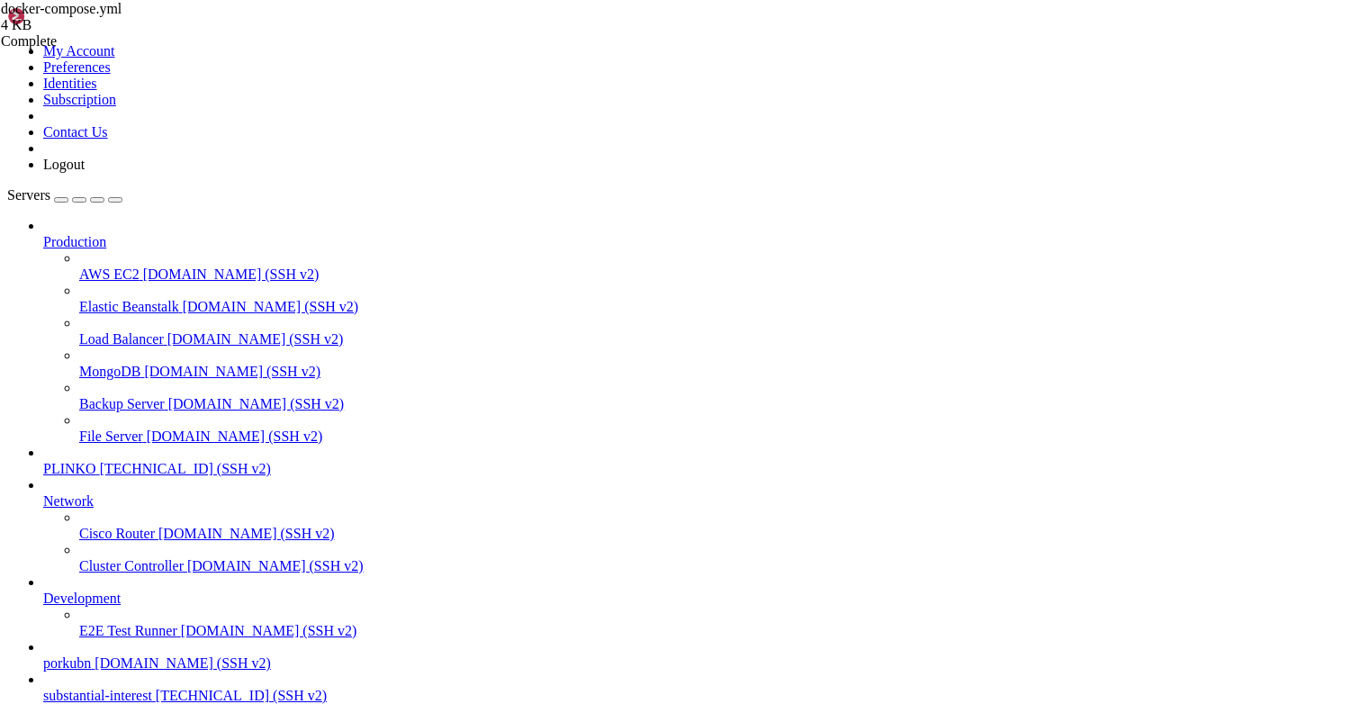
copy div "root@substantialinterest:/opt/facebook-etl# docker compose -f /opt/facebook-etl…"
drag, startPoint x: 152, startPoint y: 1388, endPoint x: 59, endPoint y: 1366, distance: 96.3
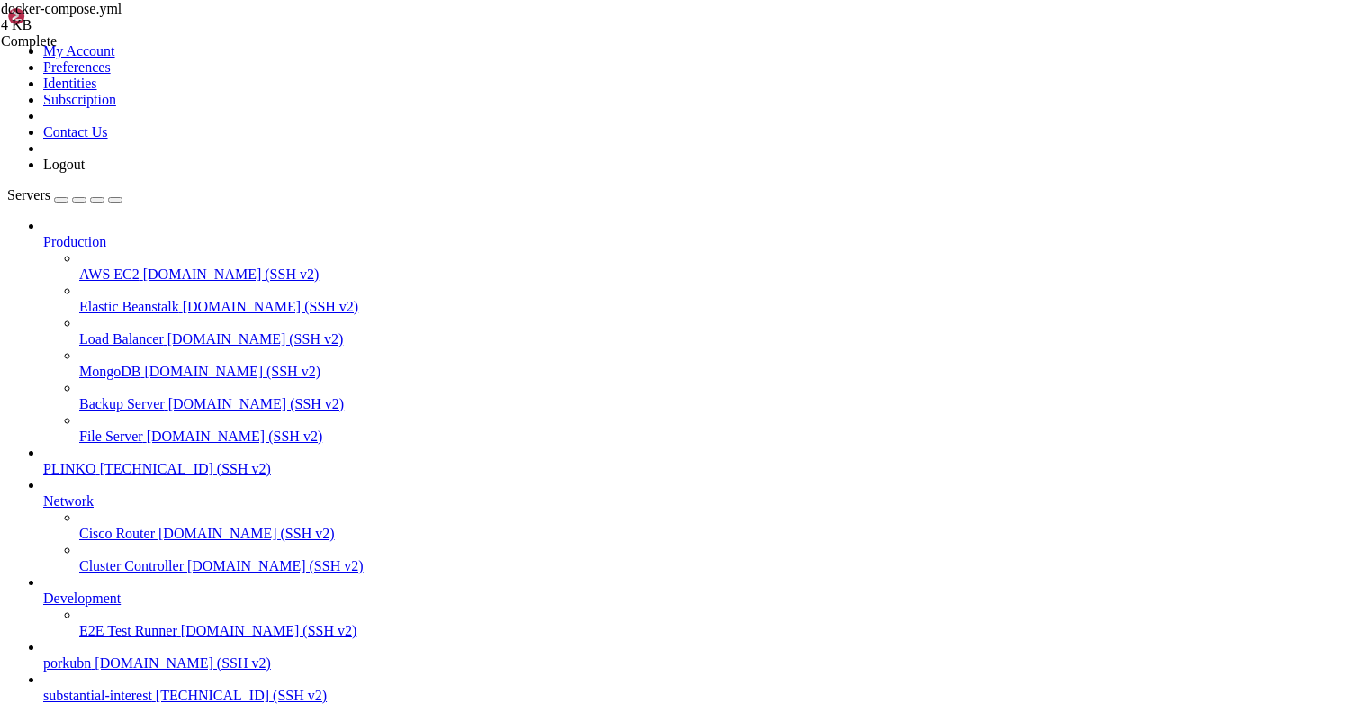
drag, startPoint x: 114, startPoint y: 1449, endPoint x: 14, endPoint y: 1402, distance: 111.2
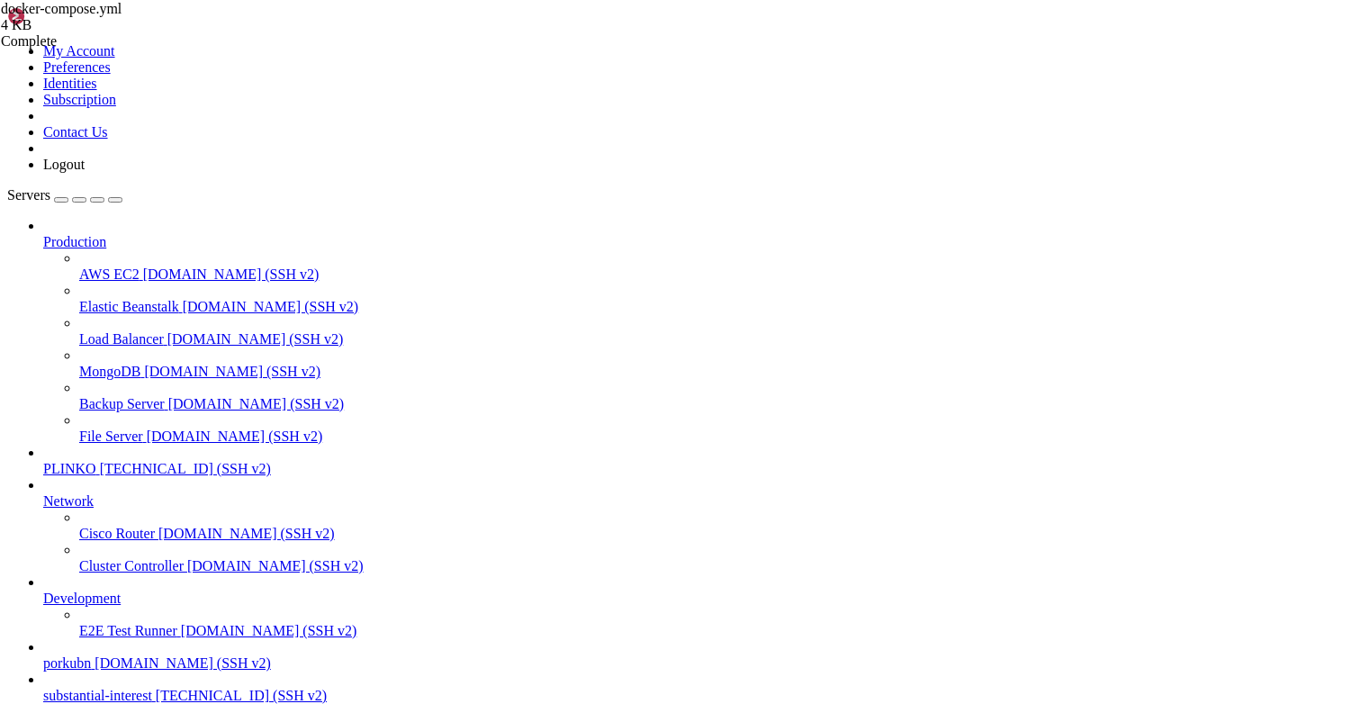
scroll to position [104, 0]
type input "/opt/facebook-etl/partner_fetcher"
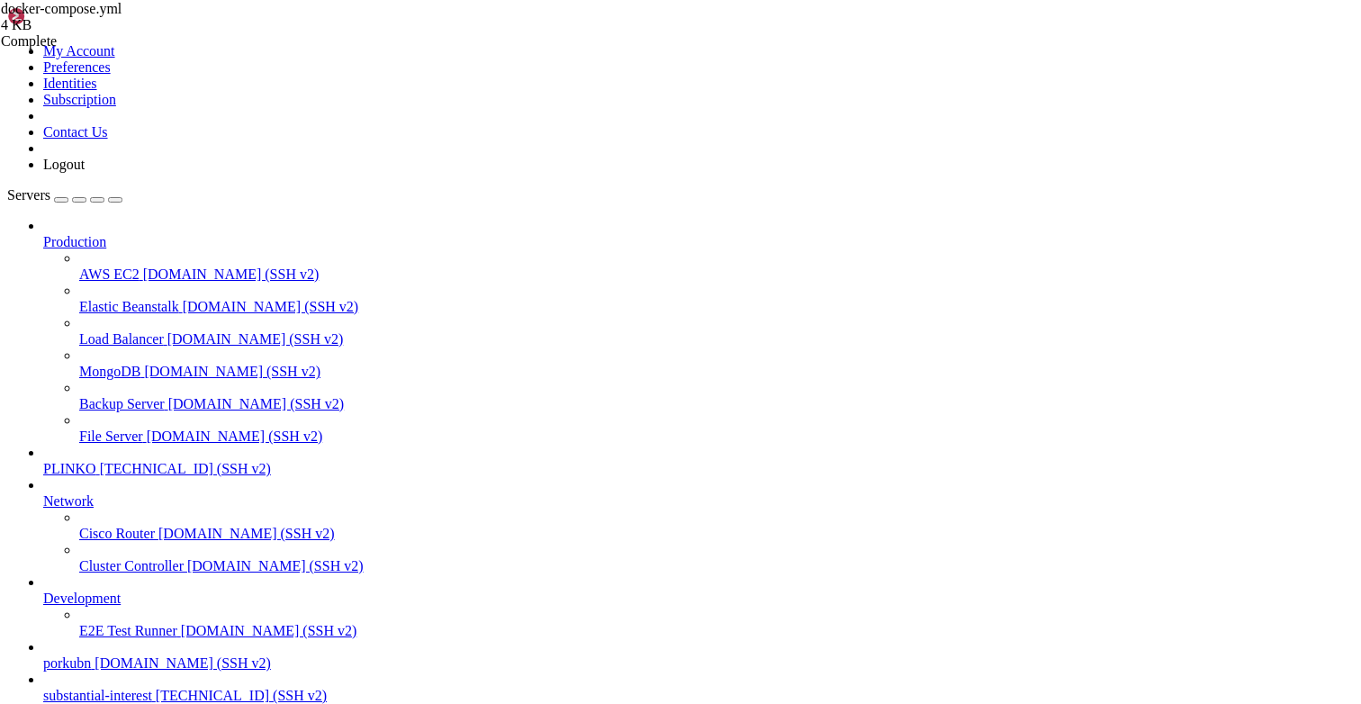
scroll to position [0, 0]
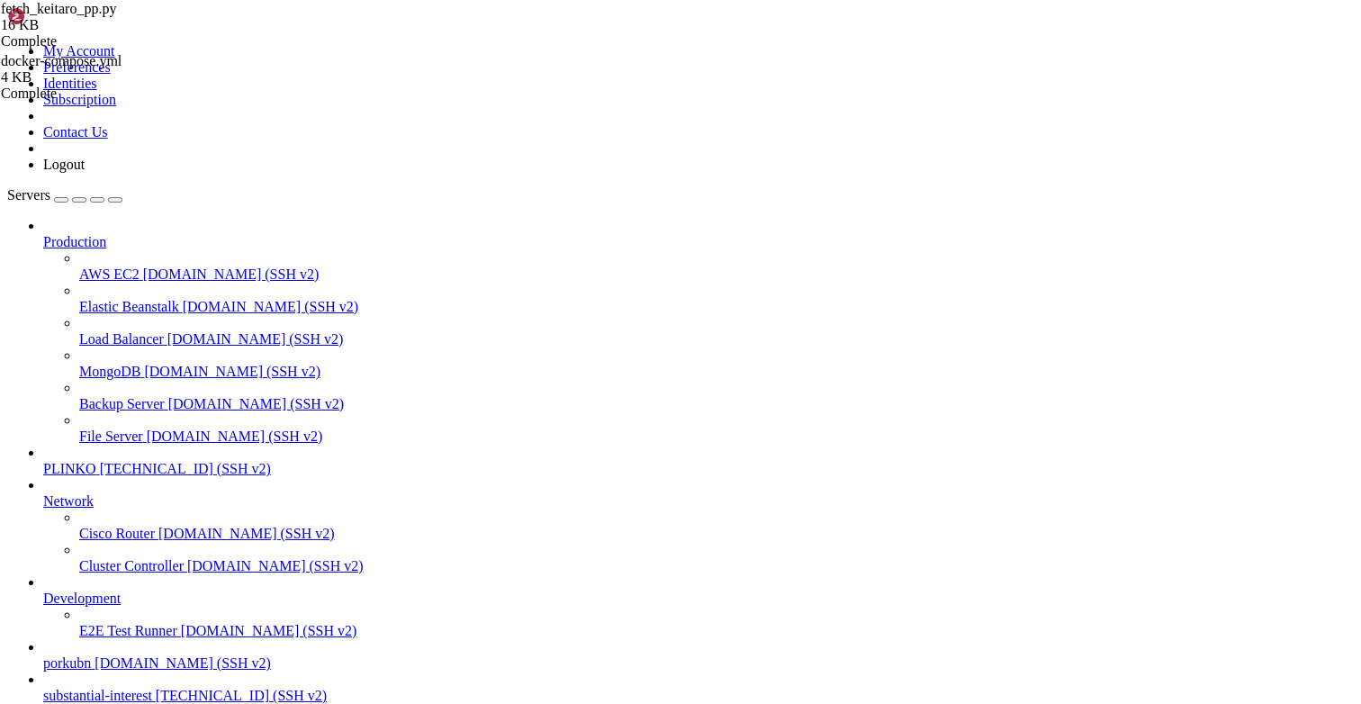
type textarea "main()"
type textarea "ensure_events_table()"
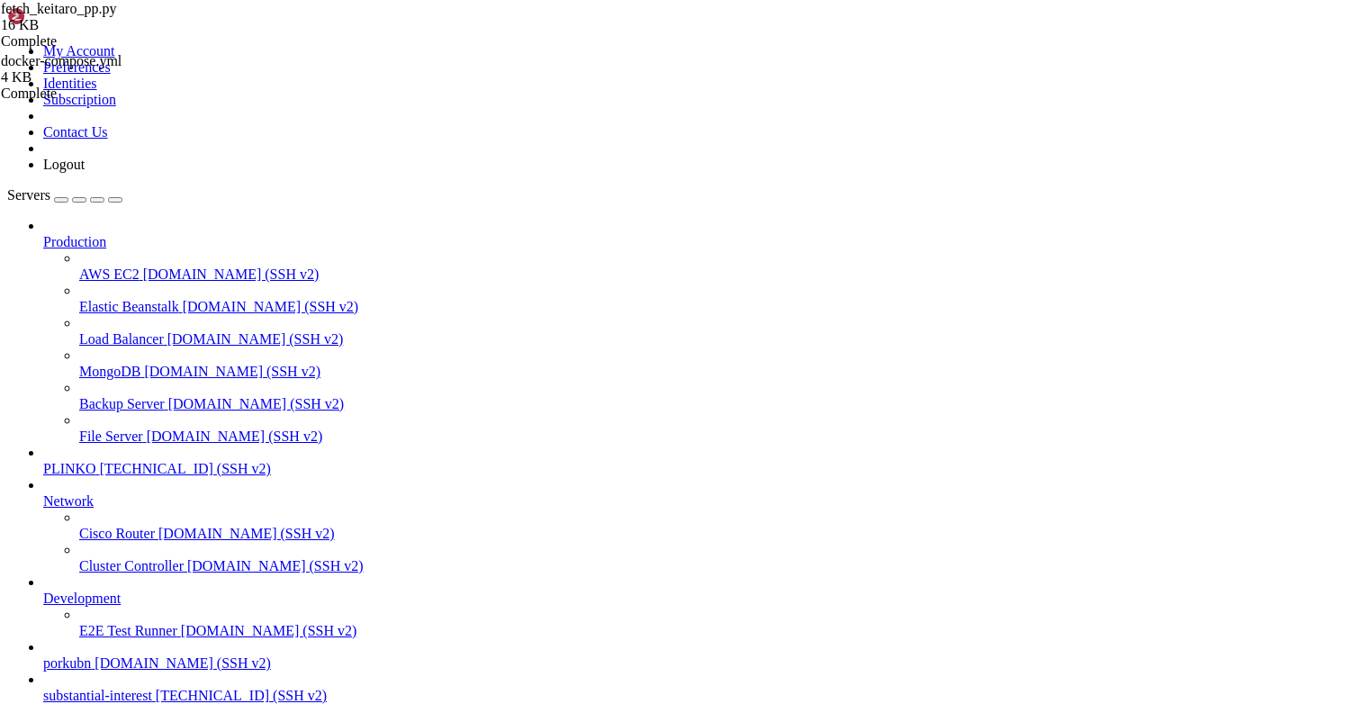
type input "/opt/facebook-etl"
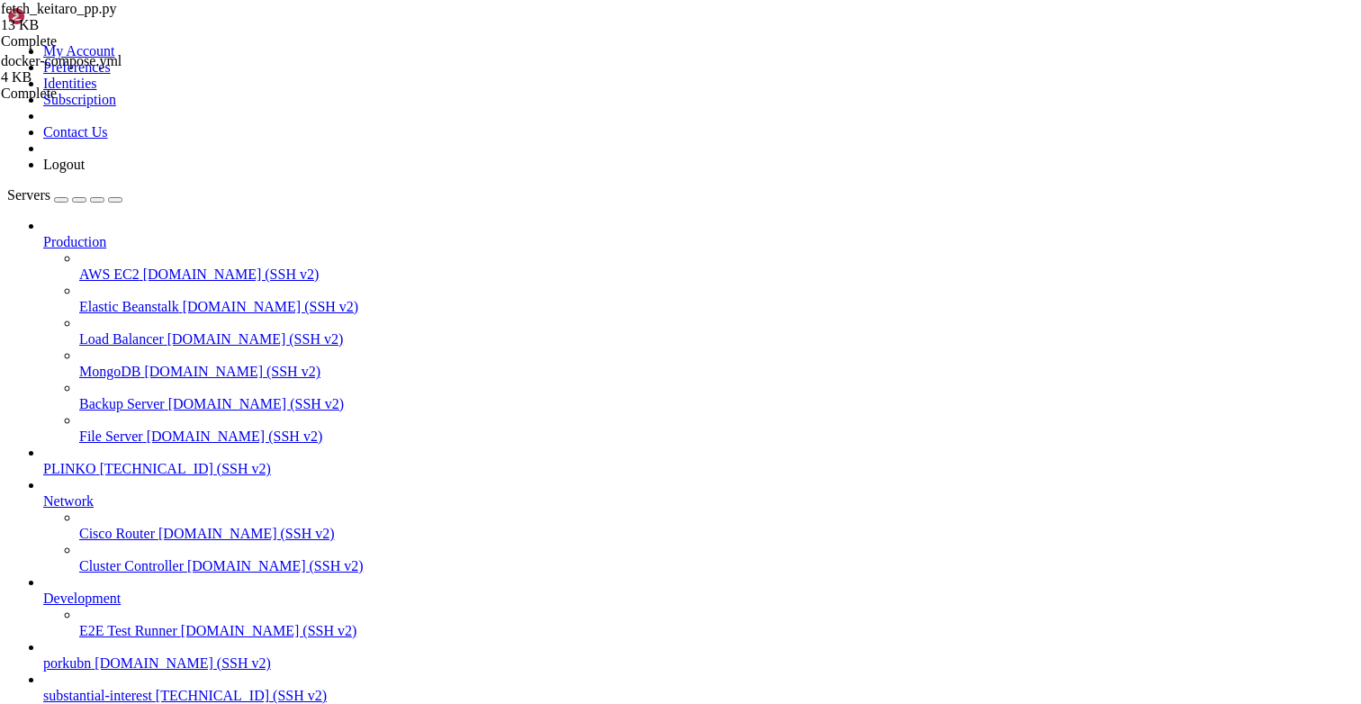
type textarea "- DRY_RUN=0"
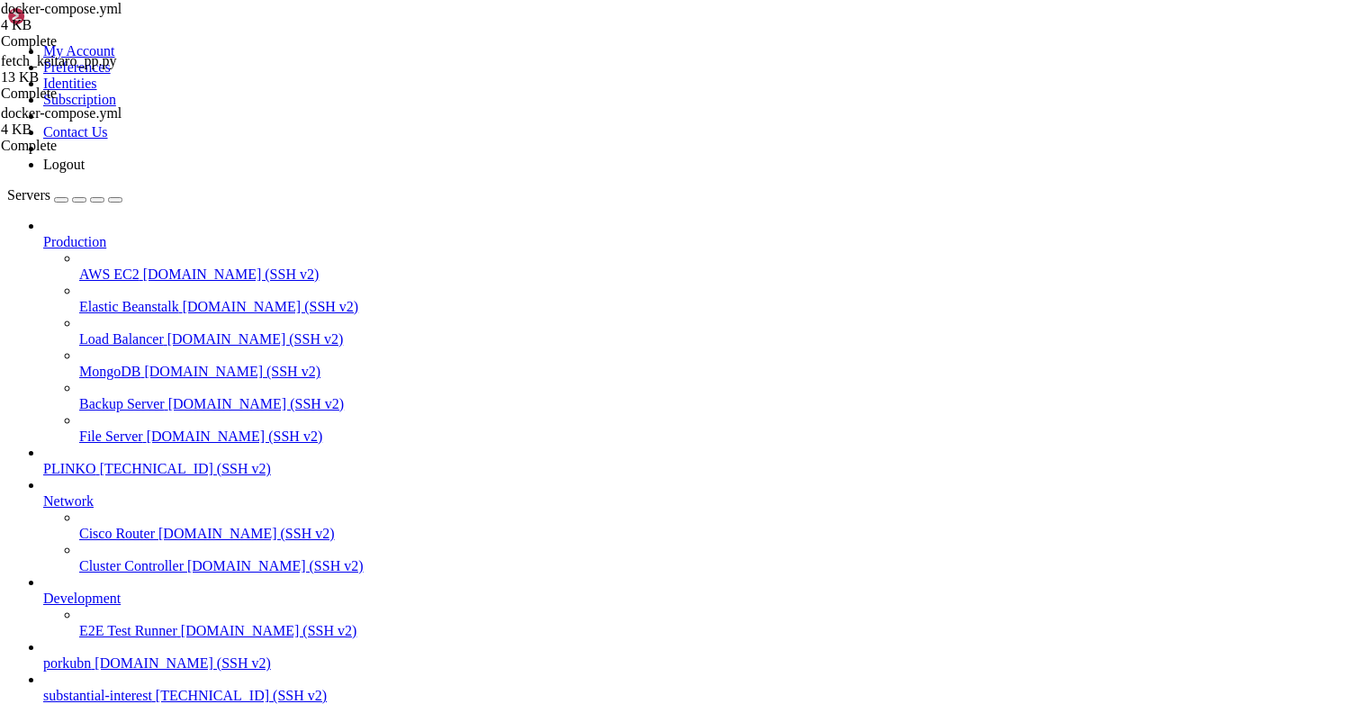
type textarea "- EVENTS_TABLE=partner_events_raw"
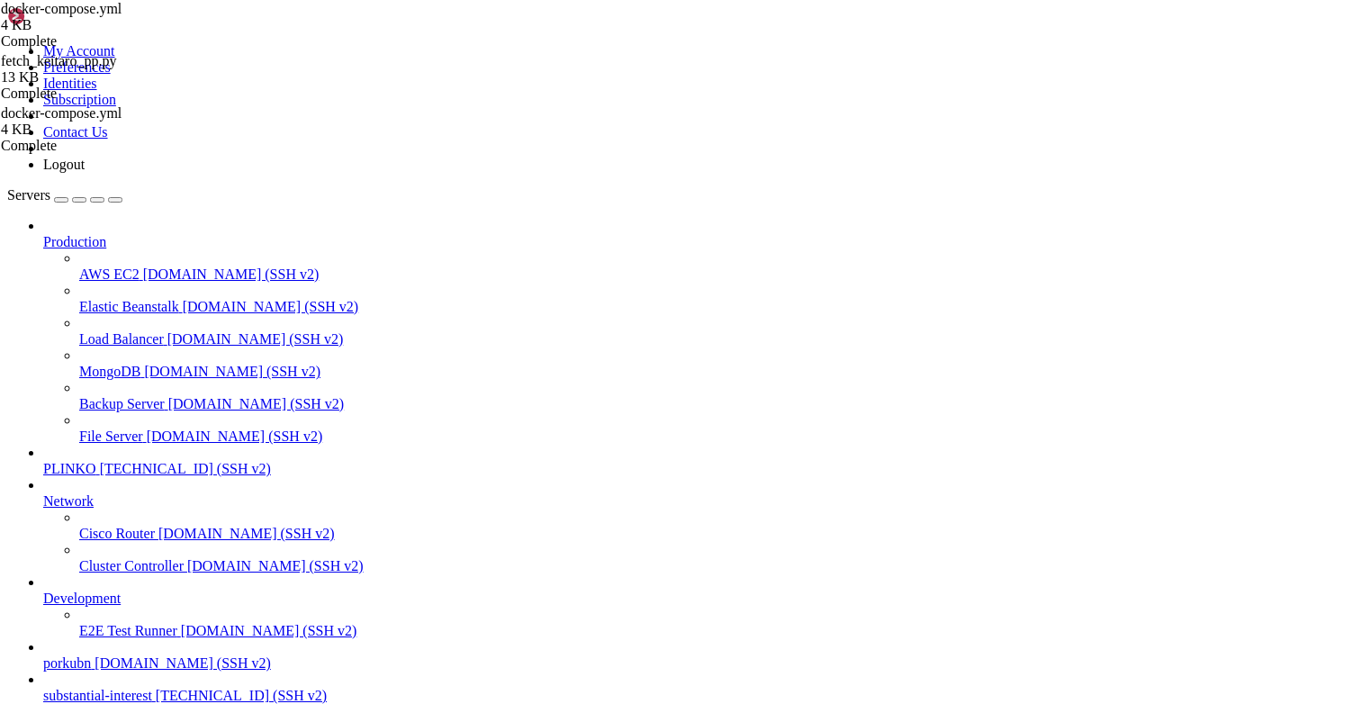
drag, startPoint x: 270, startPoint y: 1424, endPoint x: 16, endPoint y: 1284, distance: 290.1
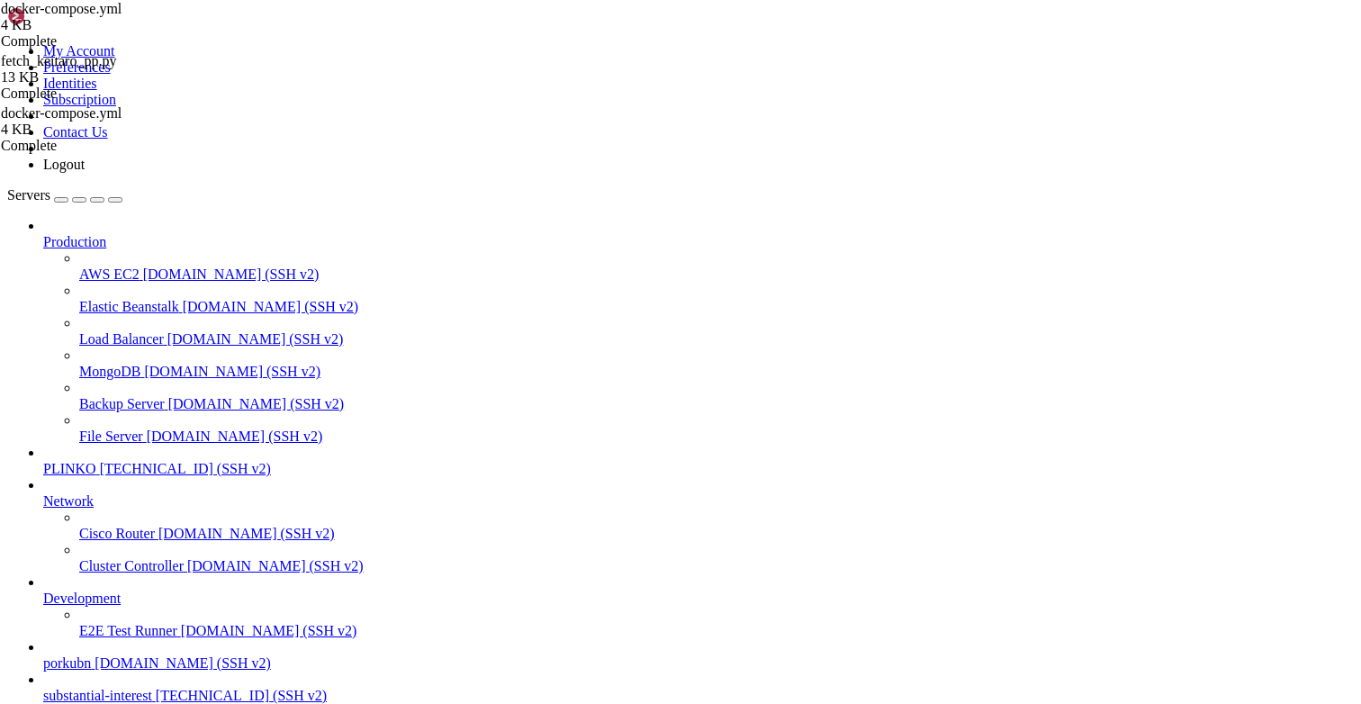
drag, startPoint x: 72, startPoint y: 1489, endPoint x: 42, endPoint y: 1369, distance: 123.4
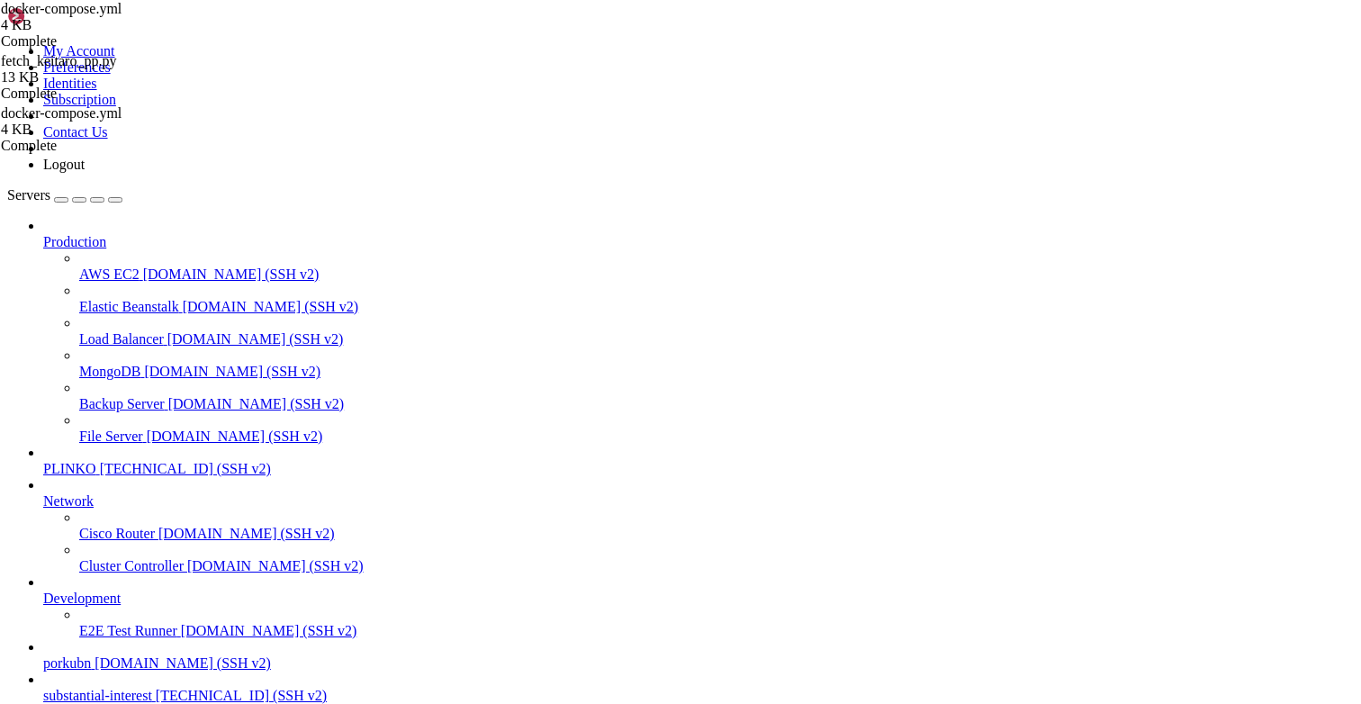
drag, startPoint x: 41, startPoint y: 1440, endPoint x: 15, endPoint y: 1210, distance: 231.1
drag, startPoint x: 239, startPoint y: 1494, endPoint x: 16, endPoint y: 1389, distance: 246.5
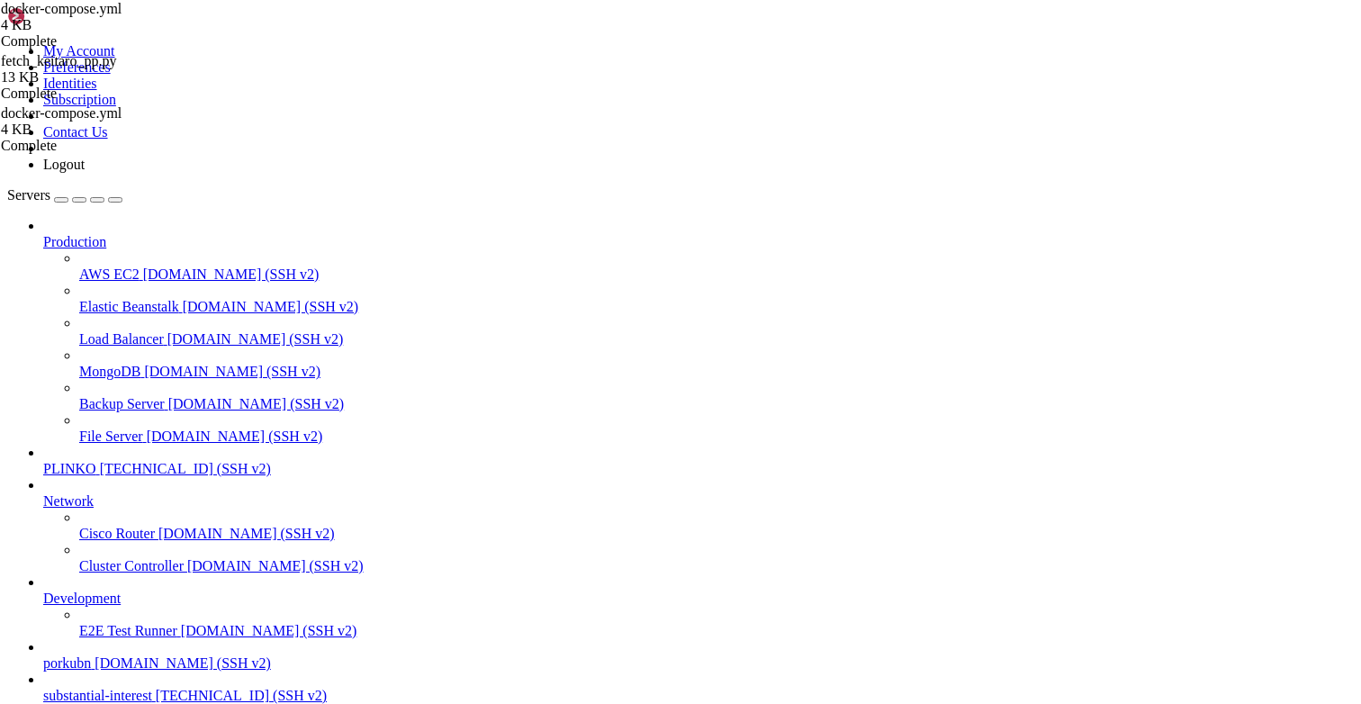
scroll to position [10997, 0]
drag, startPoint x: 245, startPoint y: 1444, endPoint x: 23, endPoint y: 1435, distance: 221.7
drag, startPoint x: 136, startPoint y: 1373, endPoint x: 86, endPoint y: 1323, distance: 70.7
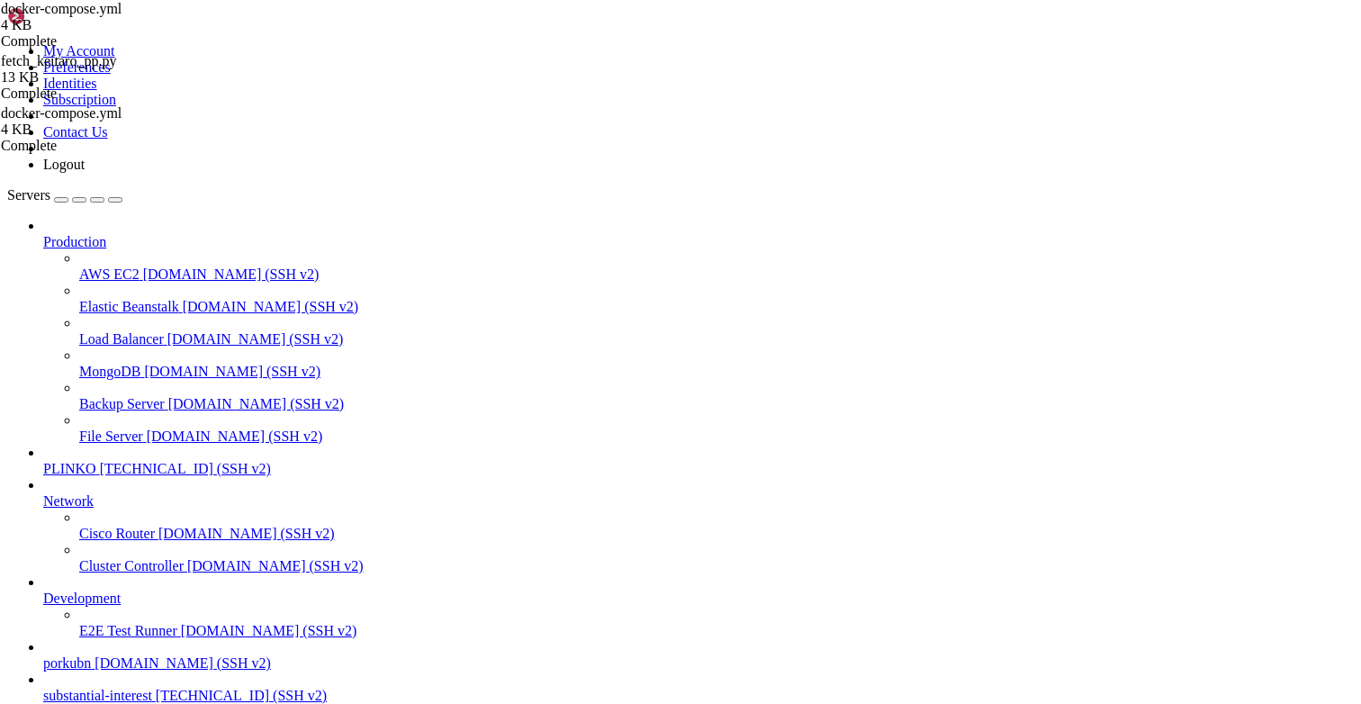
drag, startPoint x: 86, startPoint y: 1323, endPoint x: 14, endPoint y: 1281, distance: 83.5
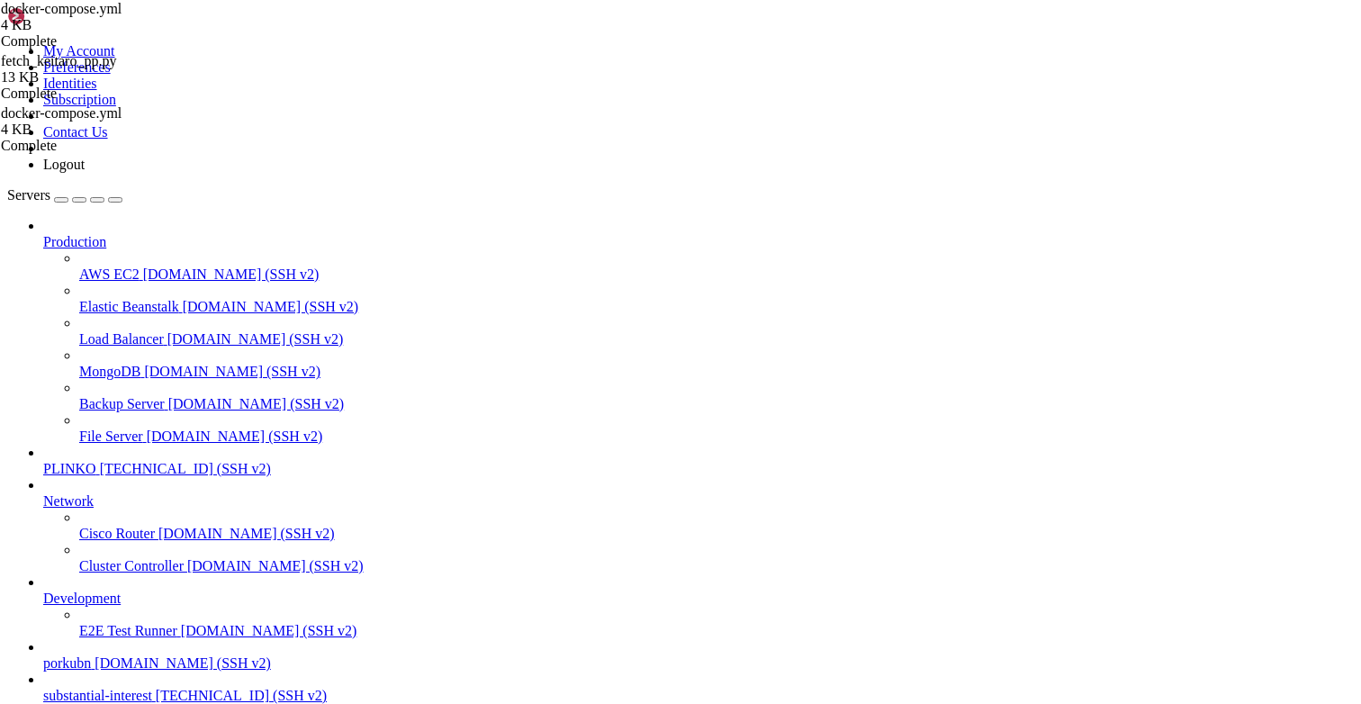
drag, startPoint x: 227, startPoint y: 1424, endPoint x: 188, endPoint y: 1424, distance: 38.7
drag, startPoint x: 188, startPoint y: 1424, endPoint x: 63, endPoint y: 1304, distance: 173.8
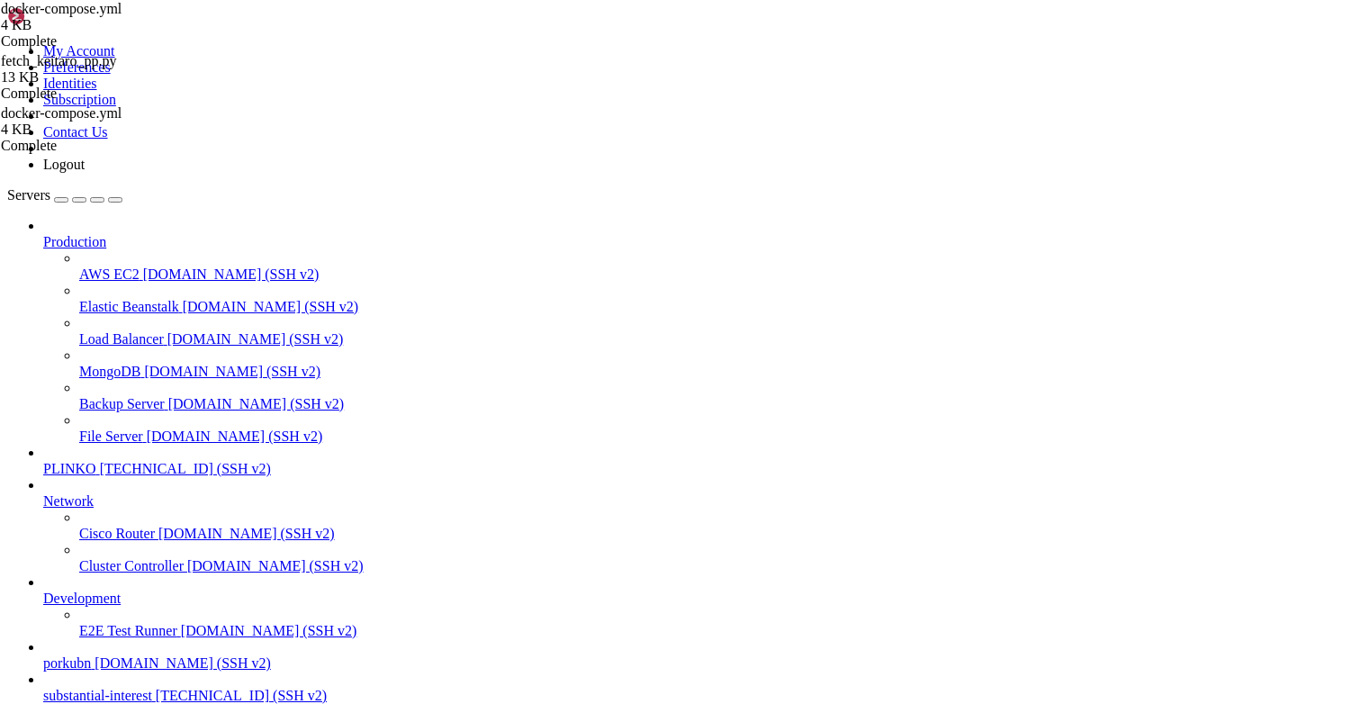
drag, startPoint x: 63, startPoint y: 1304, endPoint x: 16, endPoint y: 1223, distance: 93.6
drag, startPoint x: 17, startPoint y: 1235, endPoint x: 16, endPoint y: 1193, distance: 42.3
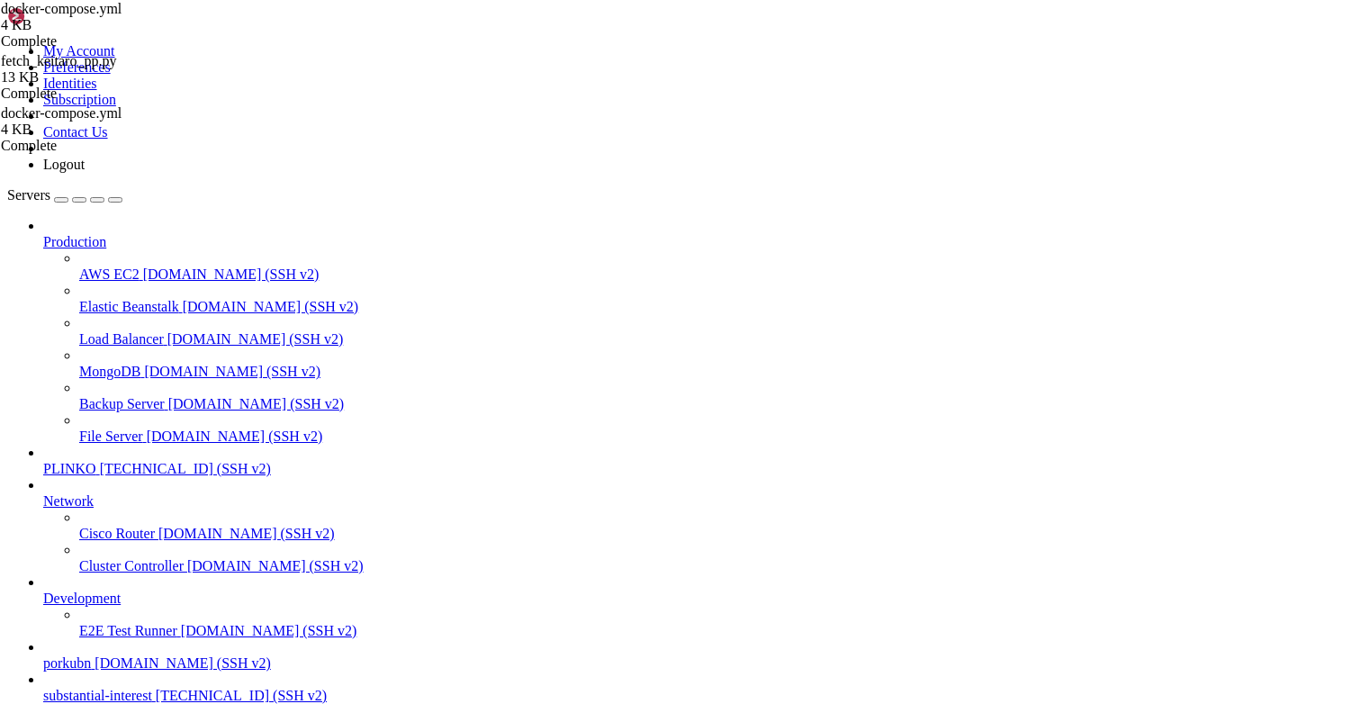
drag, startPoint x: 16, startPoint y: 1193, endPoint x: 16, endPoint y: 1125, distance: 67.5
drag, startPoint x: 207, startPoint y: 1393, endPoint x: 14, endPoint y: 1309, distance: 210.9
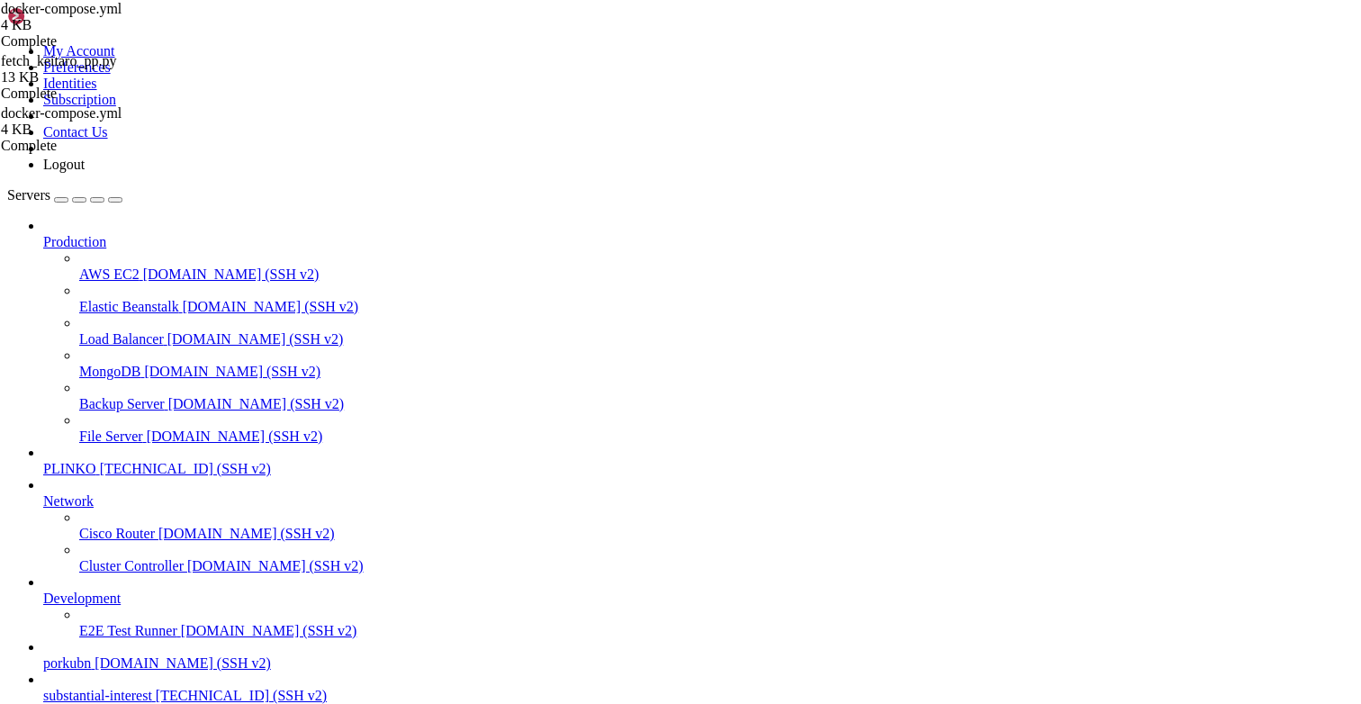
scroll to position [14923, 0]
drag, startPoint x: 153, startPoint y: 1501, endPoint x: 70, endPoint y: 1401, distance: 129.8
drag, startPoint x: 65, startPoint y: 1481, endPoint x: 20, endPoint y: 1481, distance: 45.0
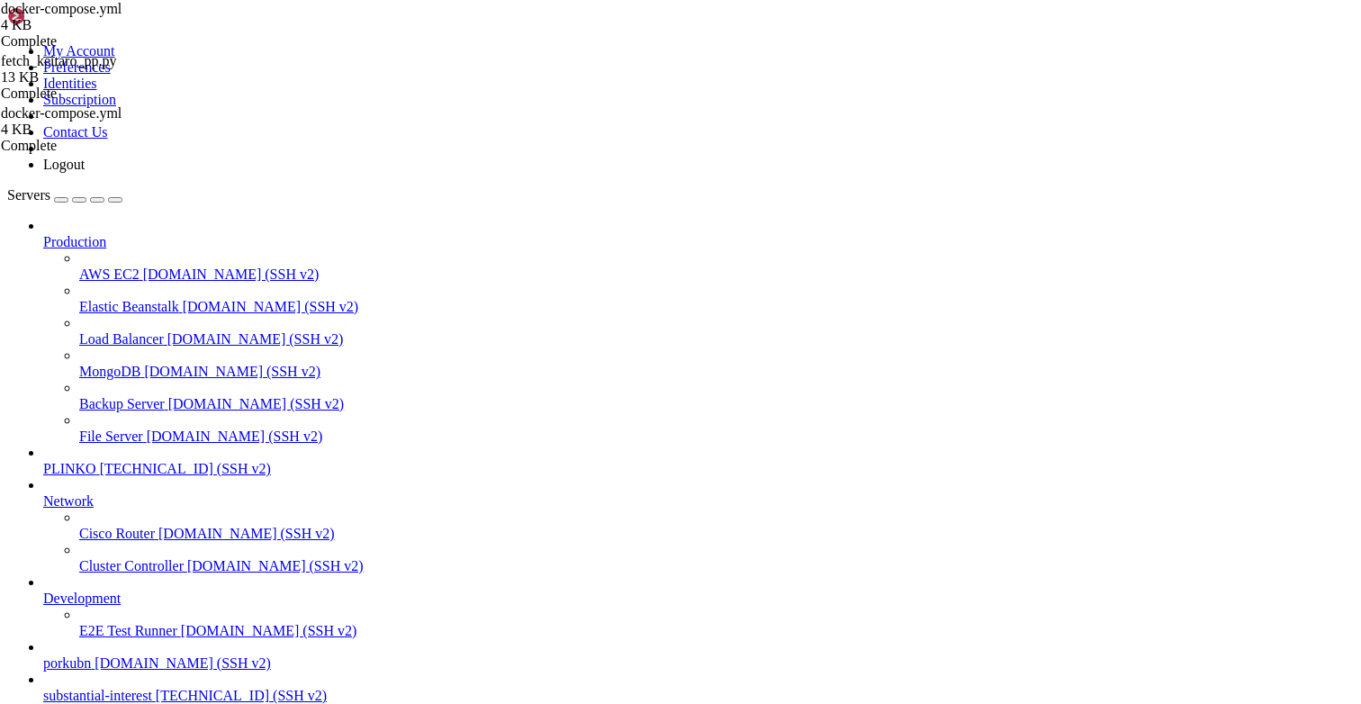
drag, startPoint x: 162, startPoint y: 1574, endPoint x: 131, endPoint y: 1377, distance: 199.5
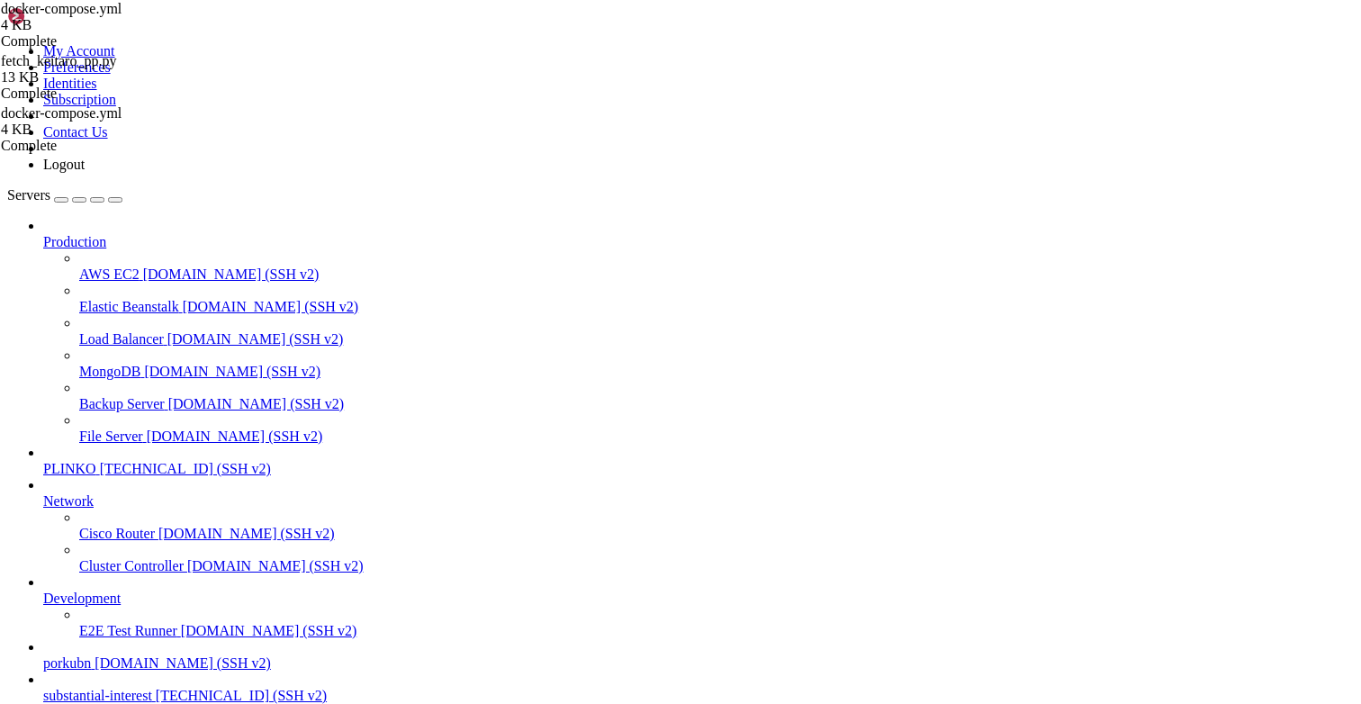
drag, startPoint x: 128, startPoint y: 1357, endPoint x: 13, endPoint y: 1269, distance: 144.6
copy div "root@substantialinterest:/opt/facebook-etl# docker compose -f /opt/facebook-etl…"
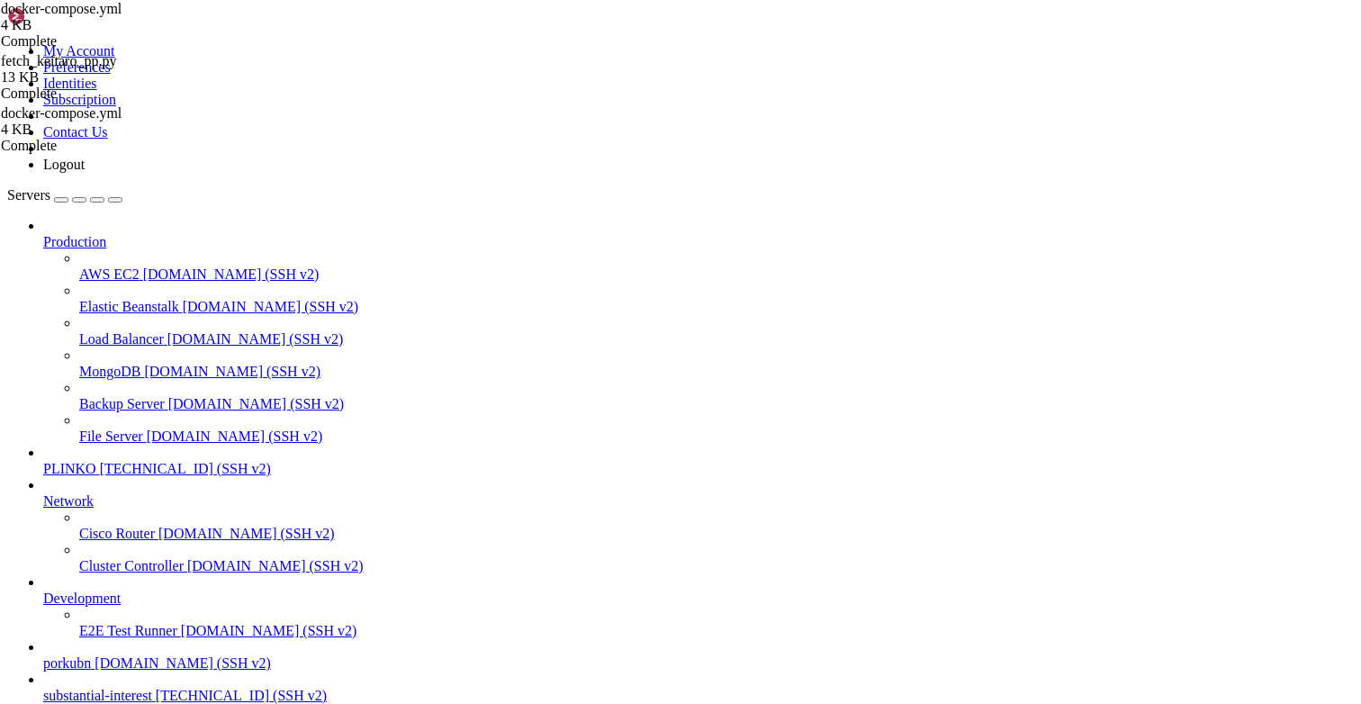
drag, startPoint x: 220, startPoint y: 1319, endPoint x: 93, endPoint y: 1272, distance: 135.3
drag, startPoint x: 97, startPoint y: 1298, endPoint x: 16, endPoint y: 1269, distance: 86.3
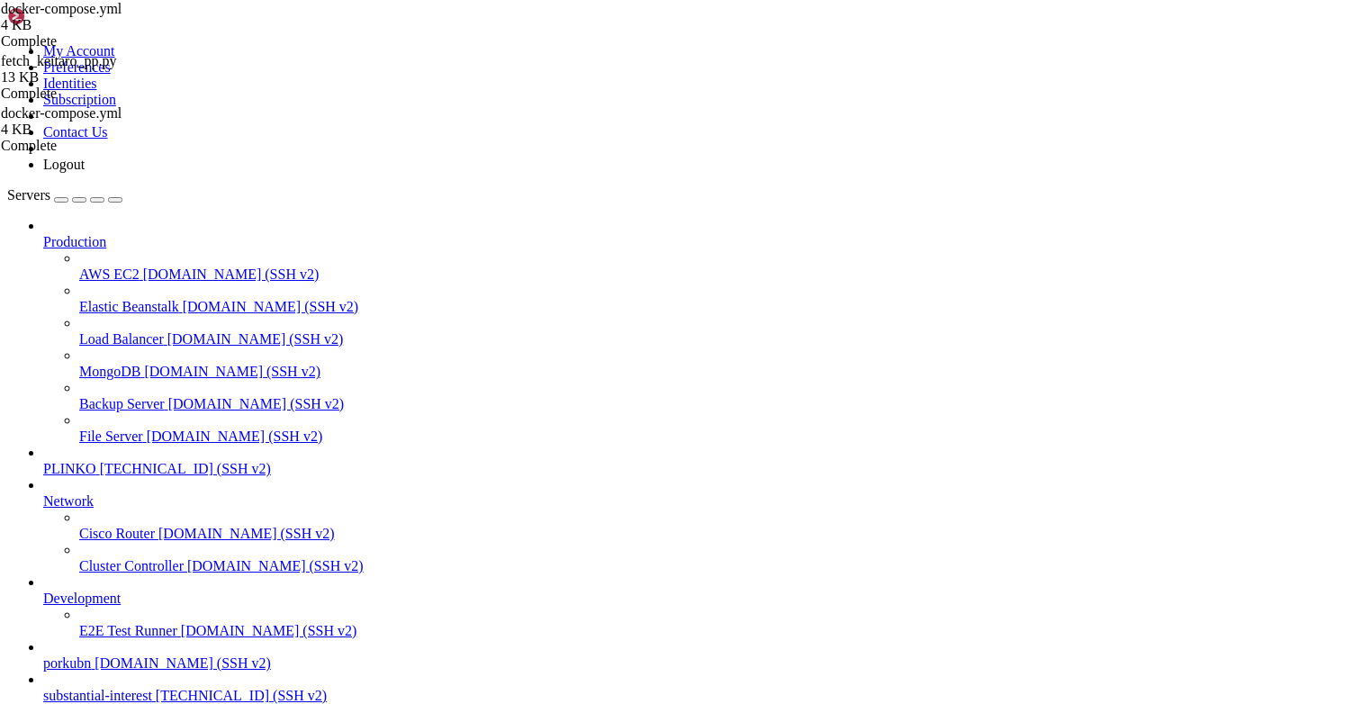
scroll to position [18608, 0]
drag, startPoint x: 60, startPoint y: 1559, endPoint x: 14, endPoint y: 1551, distance: 46.6
copy div "root@substantialinterest:/opt/facebook-etl# # покажи строки вокруг блока sed -n…"
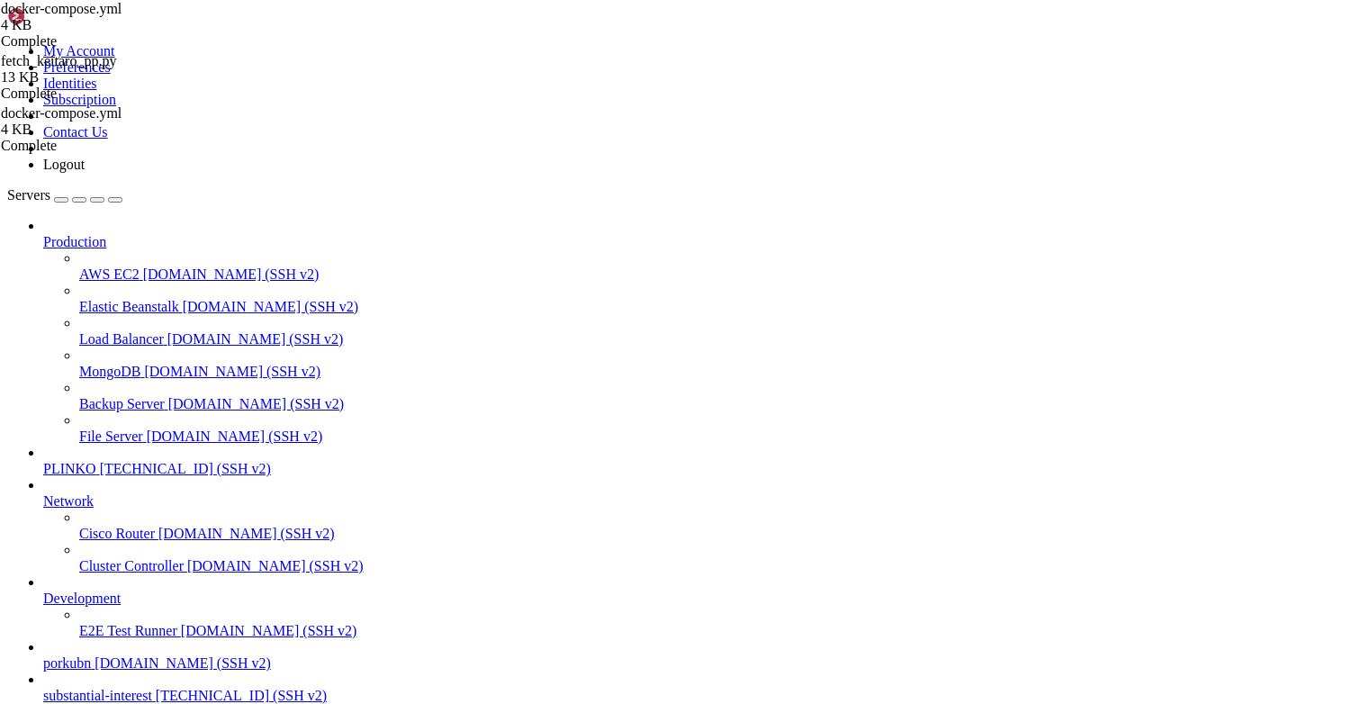
drag, startPoint x: 164, startPoint y: 1454, endPoint x: 16, endPoint y: 1456, distance: 147.7
copy div "root@substantialinterest:/opt/facebook-etl# cd /opt/facebook-etl docker compose…"
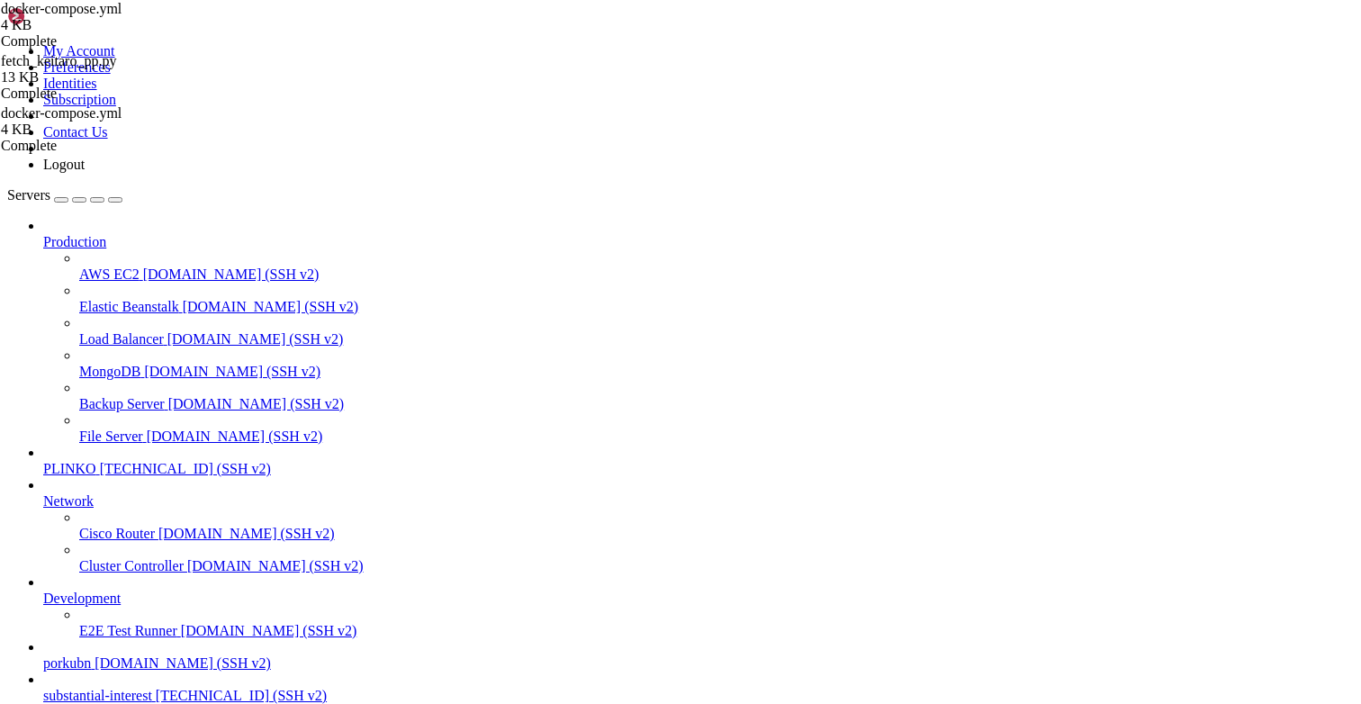
type input "/opt/facebook-etl"
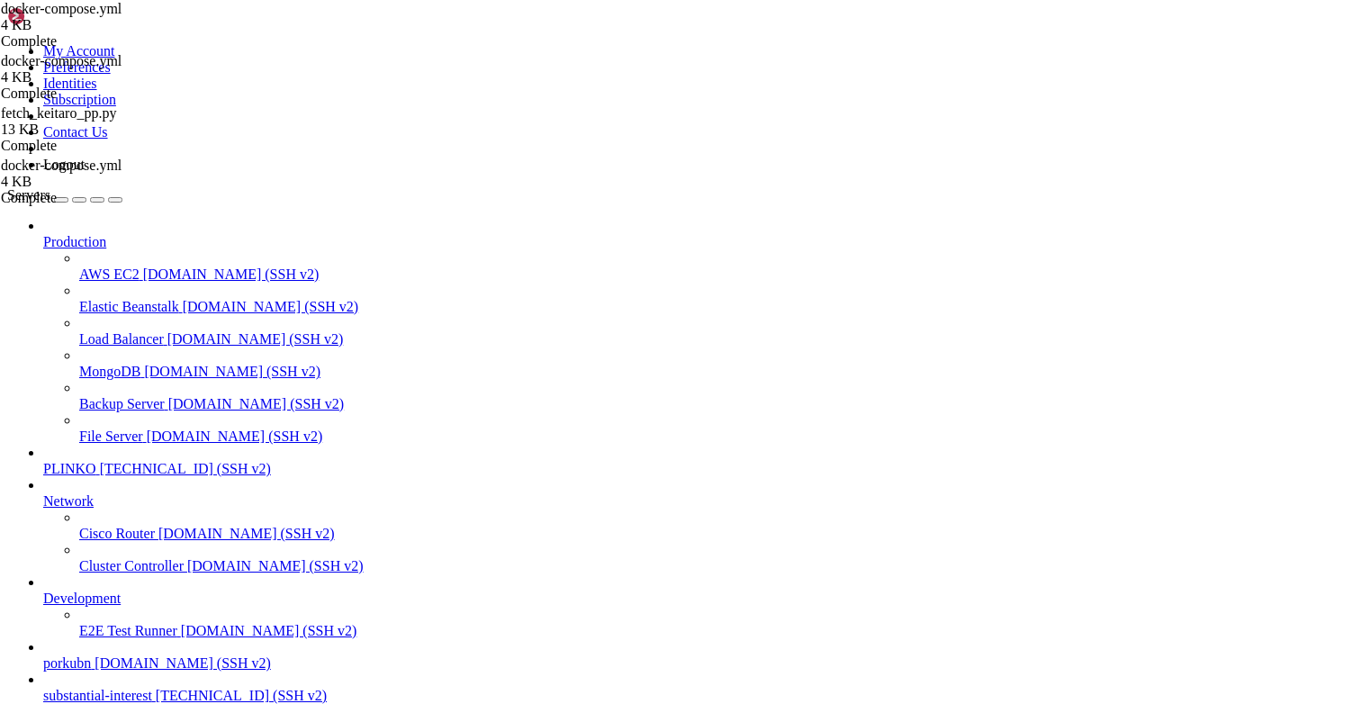
type textarea "- REPLACE_DAY=1 # жёсткий снапшот дня"
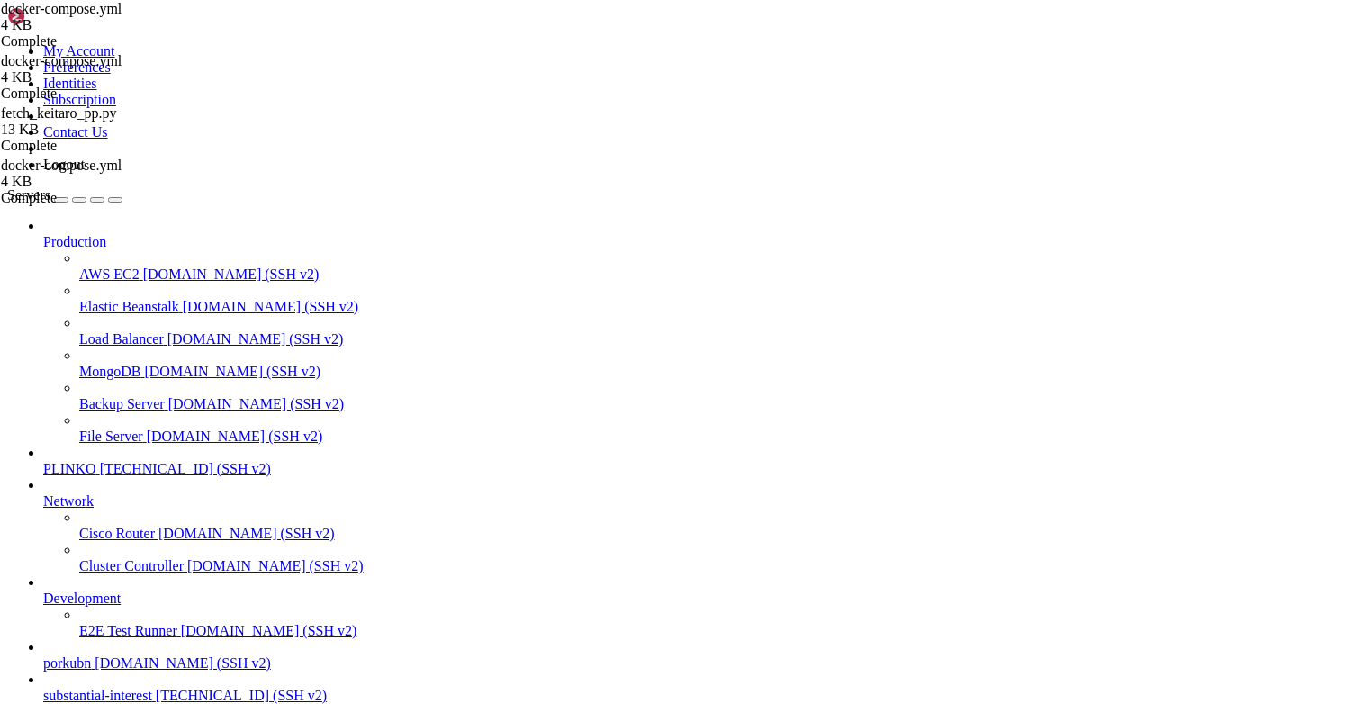
scroll to position [0, 2]
paste textarea "- SALE_STATUS_SET=sale # считать продажей только статус 'sale'"
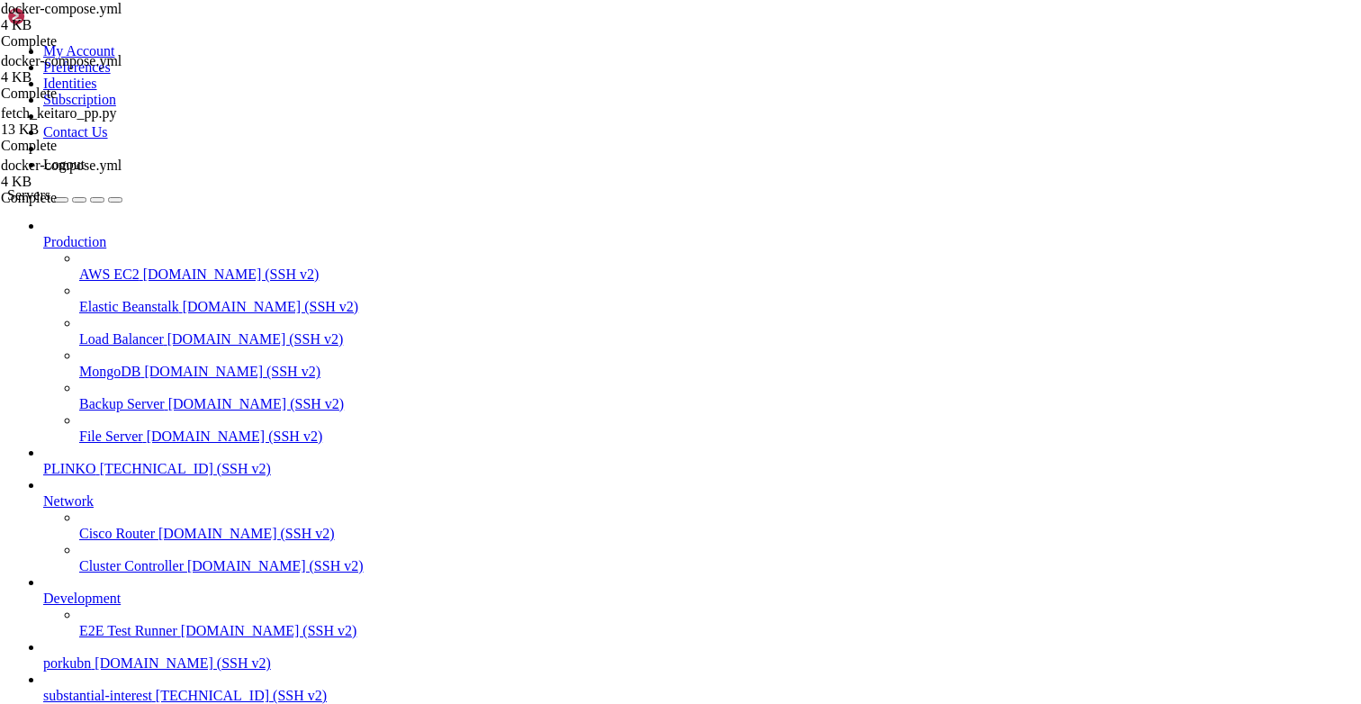
type textarea "- DUMP_TOP=20"
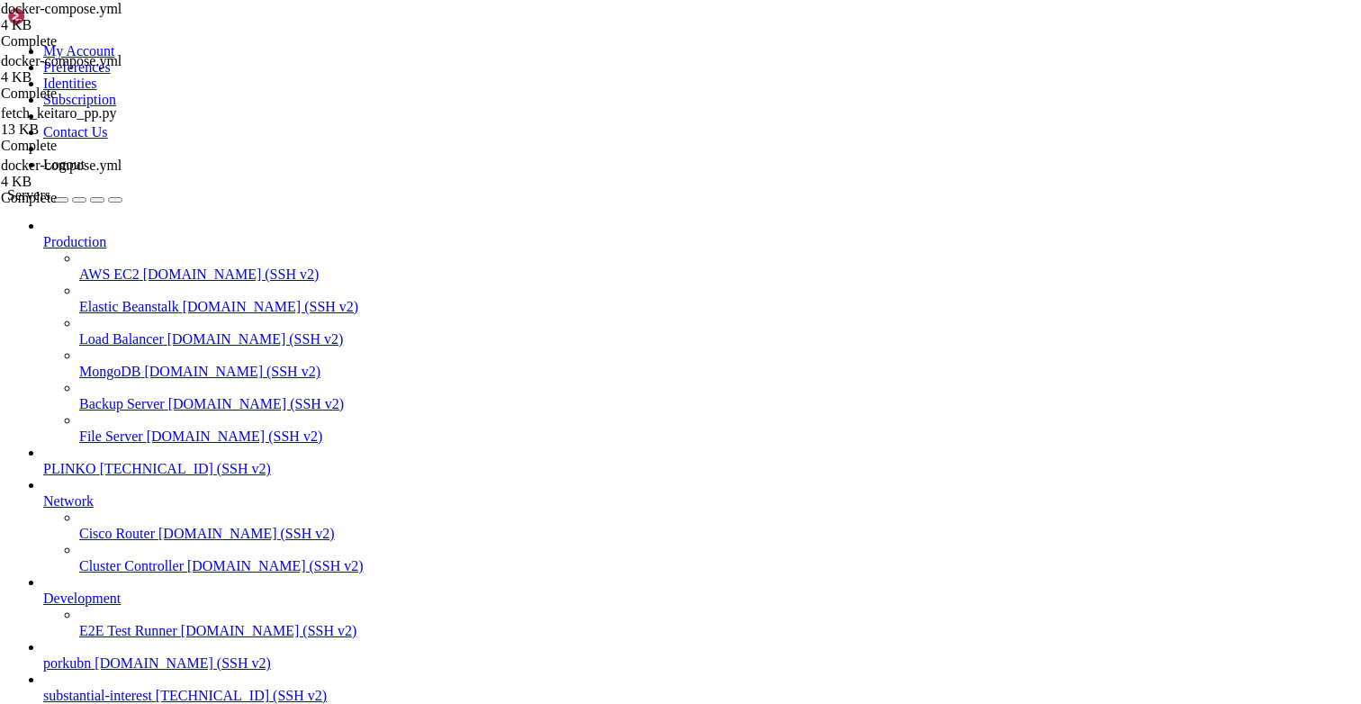
scroll to position [168, 0]
drag, startPoint x: 630, startPoint y: 257, endPoint x: 308, endPoint y: 259, distance: 322.3
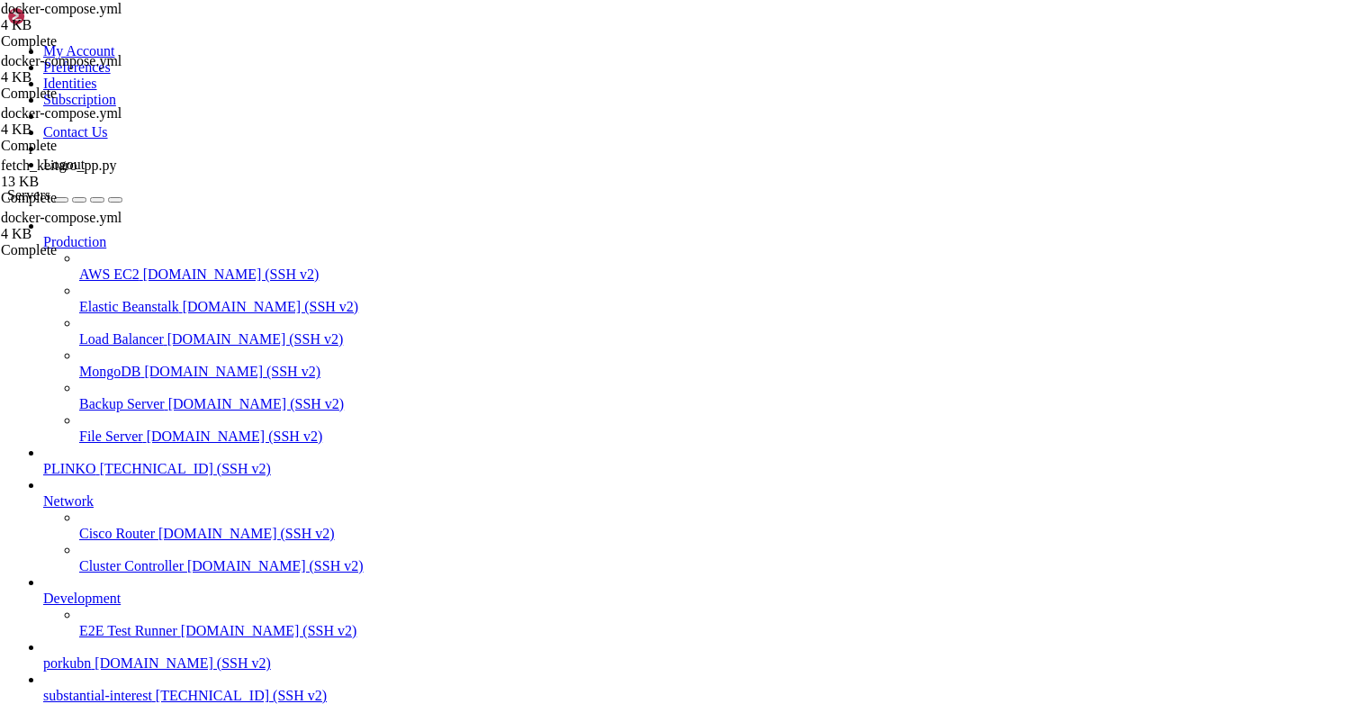
type textarea "- KEITARO_ALLOWED_CAMPAIGN_GROUPS=Traffic Pump"
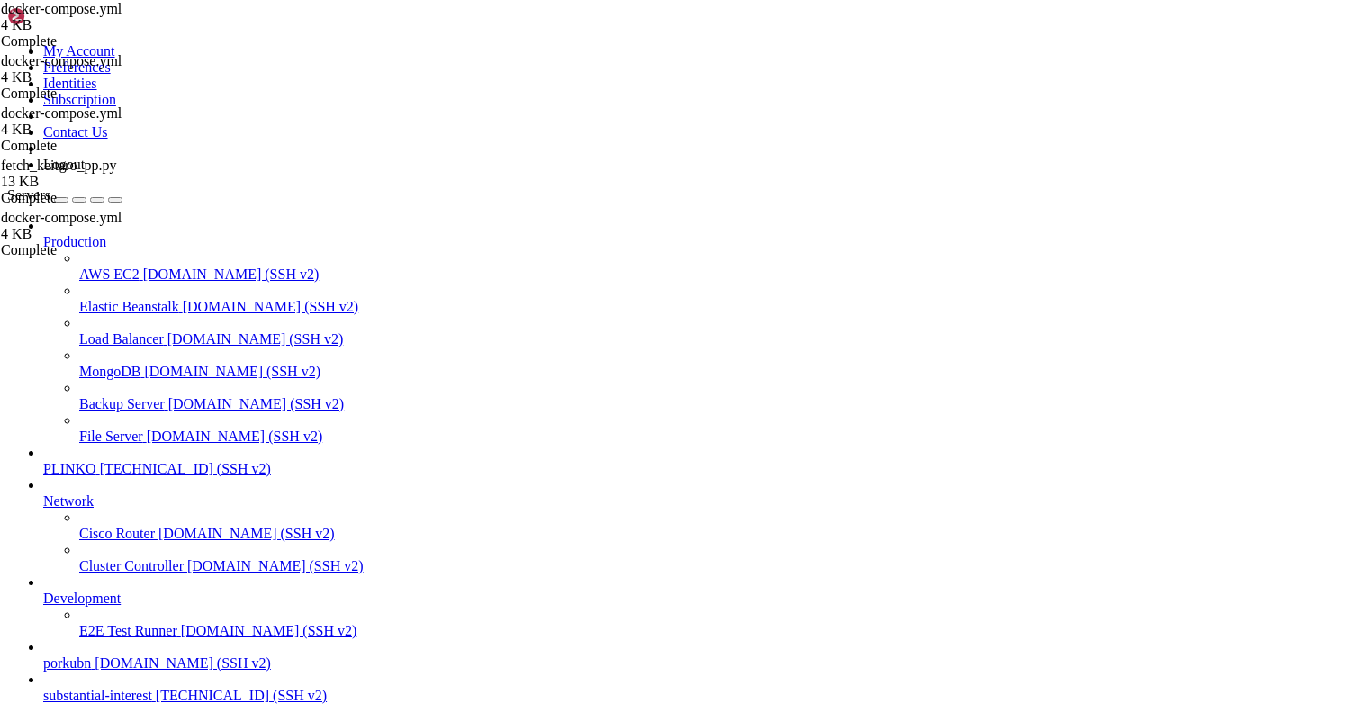
scroll to position [21622, 0]
drag, startPoint x: 115, startPoint y: 1257, endPoint x: 16, endPoint y: 1212, distance: 108.8
drag, startPoint x: 85, startPoint y: 1539, endPoint x: 19, endPoint y: 1461, distance: 101.6
